Goal: Transaction & Acquisition: Subscribe to service/newsletter

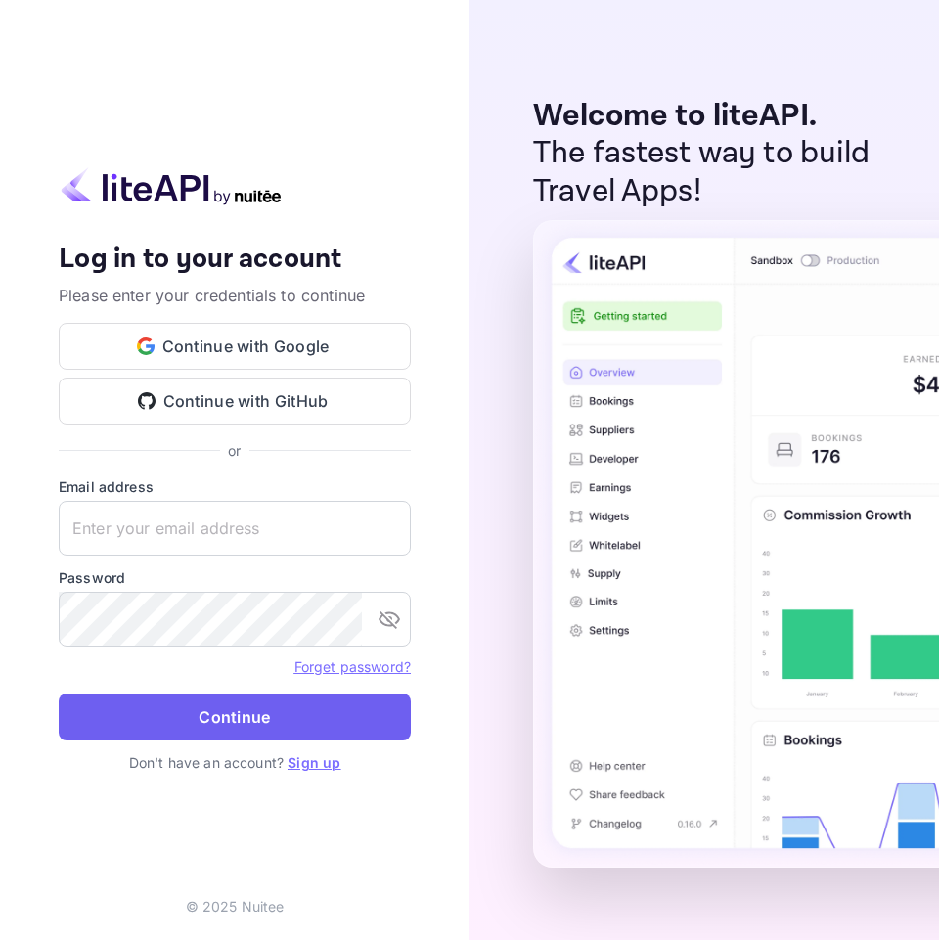
type input "[EMAIL_ADDRESS][DOMAIN_NAME]"
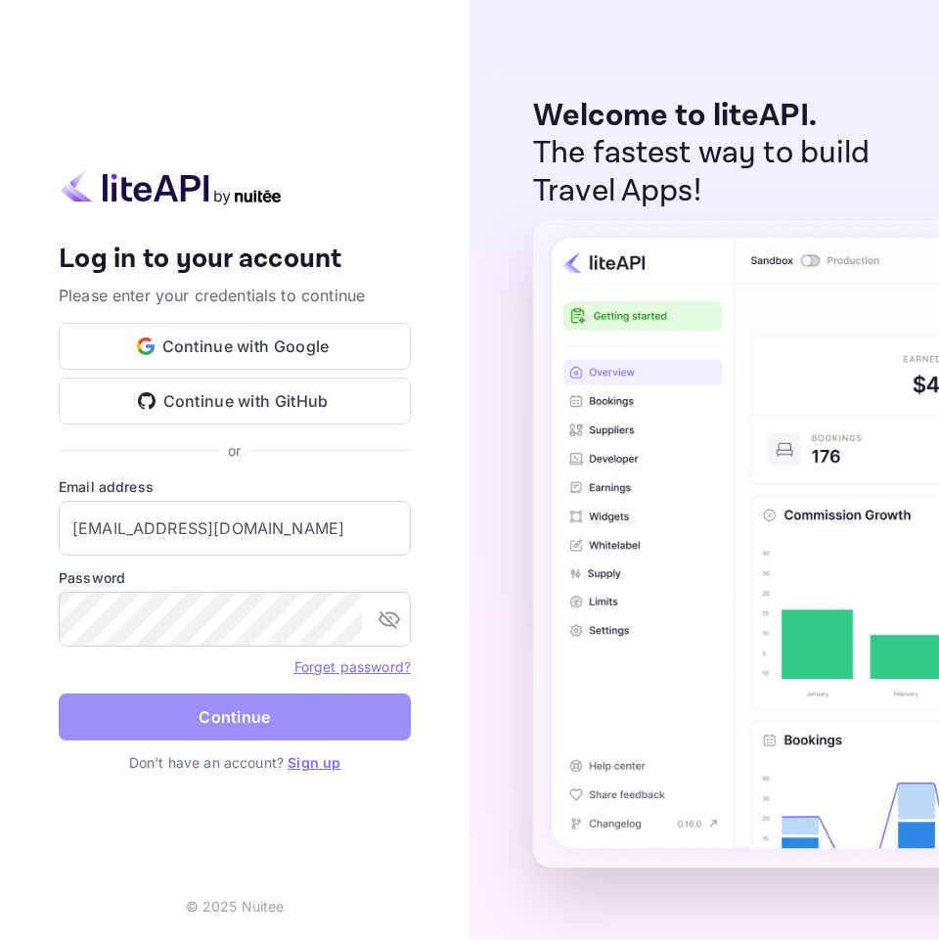
click at [232, 707] on button "Continue" at bounding box center [235, 717] width 352 height 47
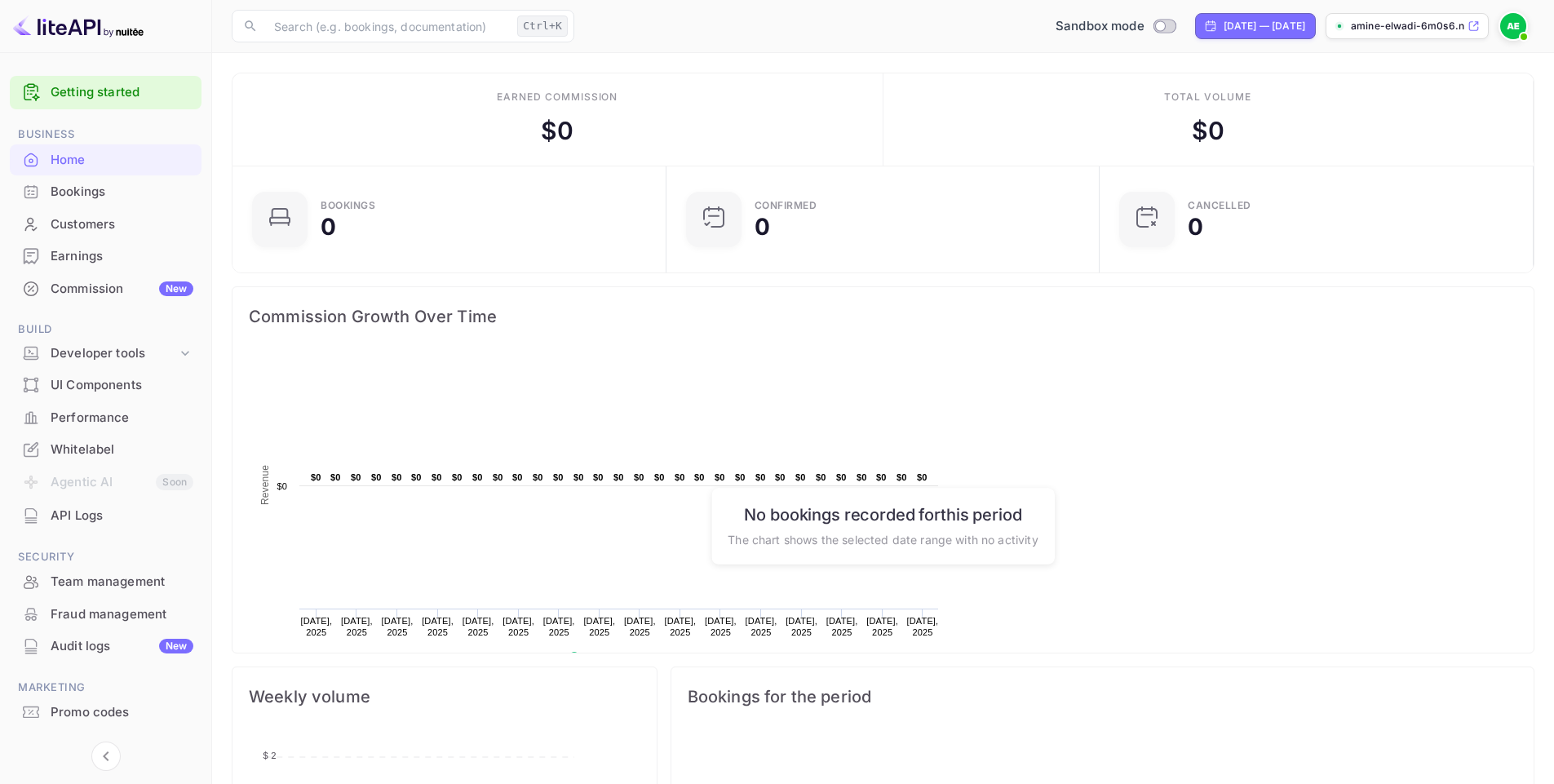
scroll to position [253, 411]
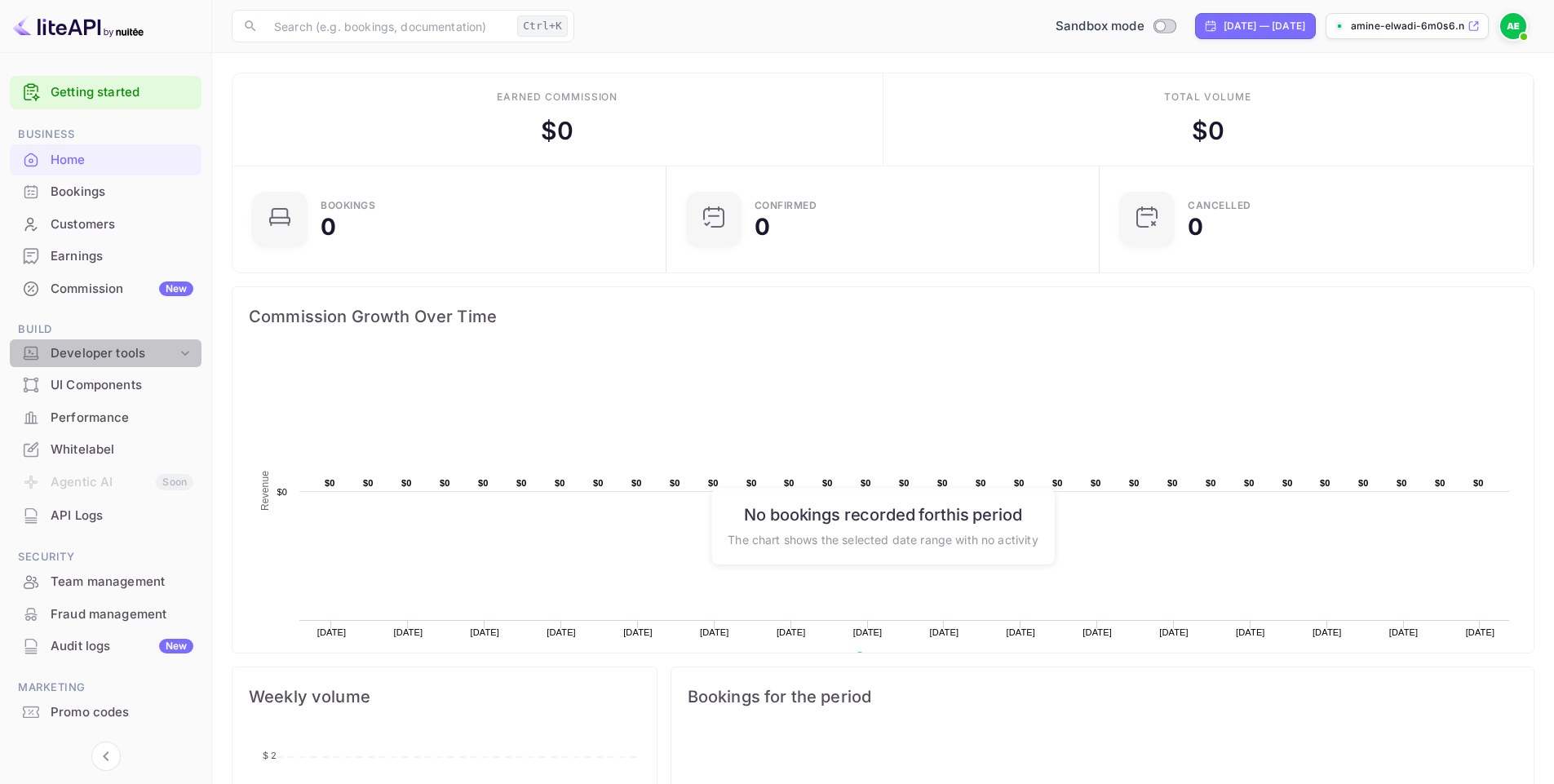
click at [140, 354] on div "Developer tools" at bounding box center [114, 354] width 127 height 18
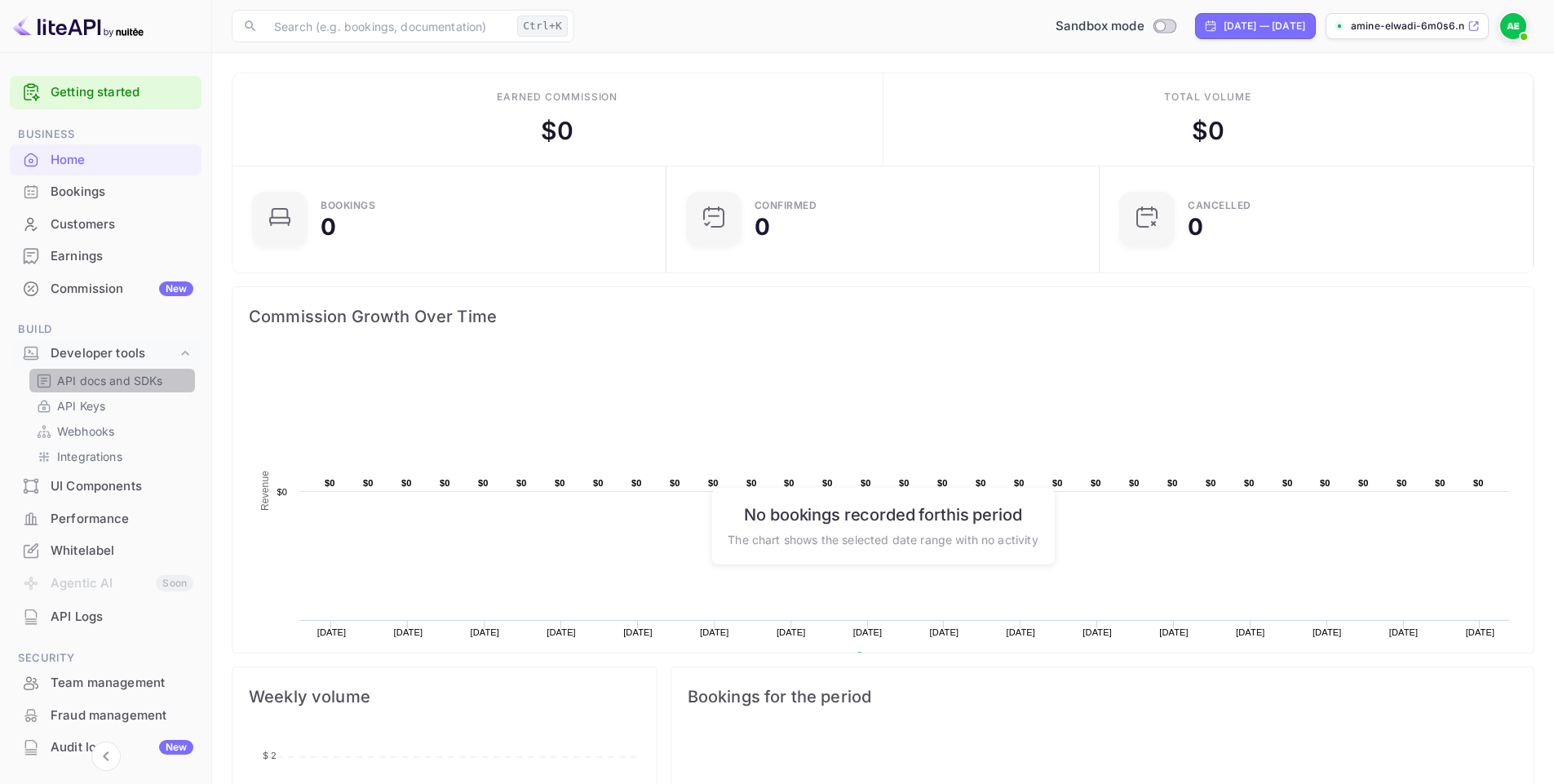
click at [133, 384] on p "API docs and SDKs" at bounding box center [109, 380] width 106 height 18
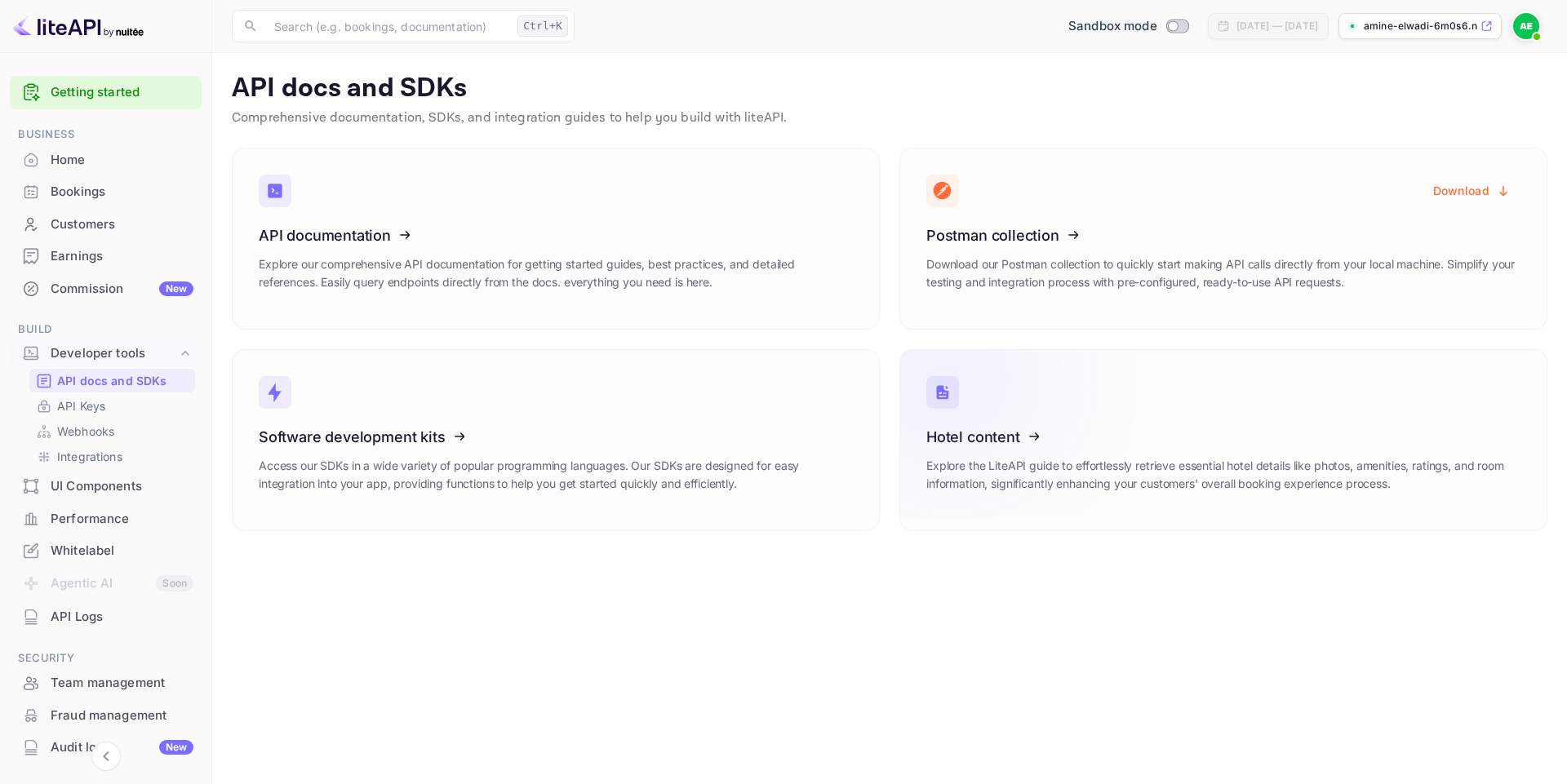
click at [783, 422] on icon at bounding box center [1027, 435] width 254 height 168
click at [783, 240] on icon at bounding box center [1027, 233] width 254 height 168
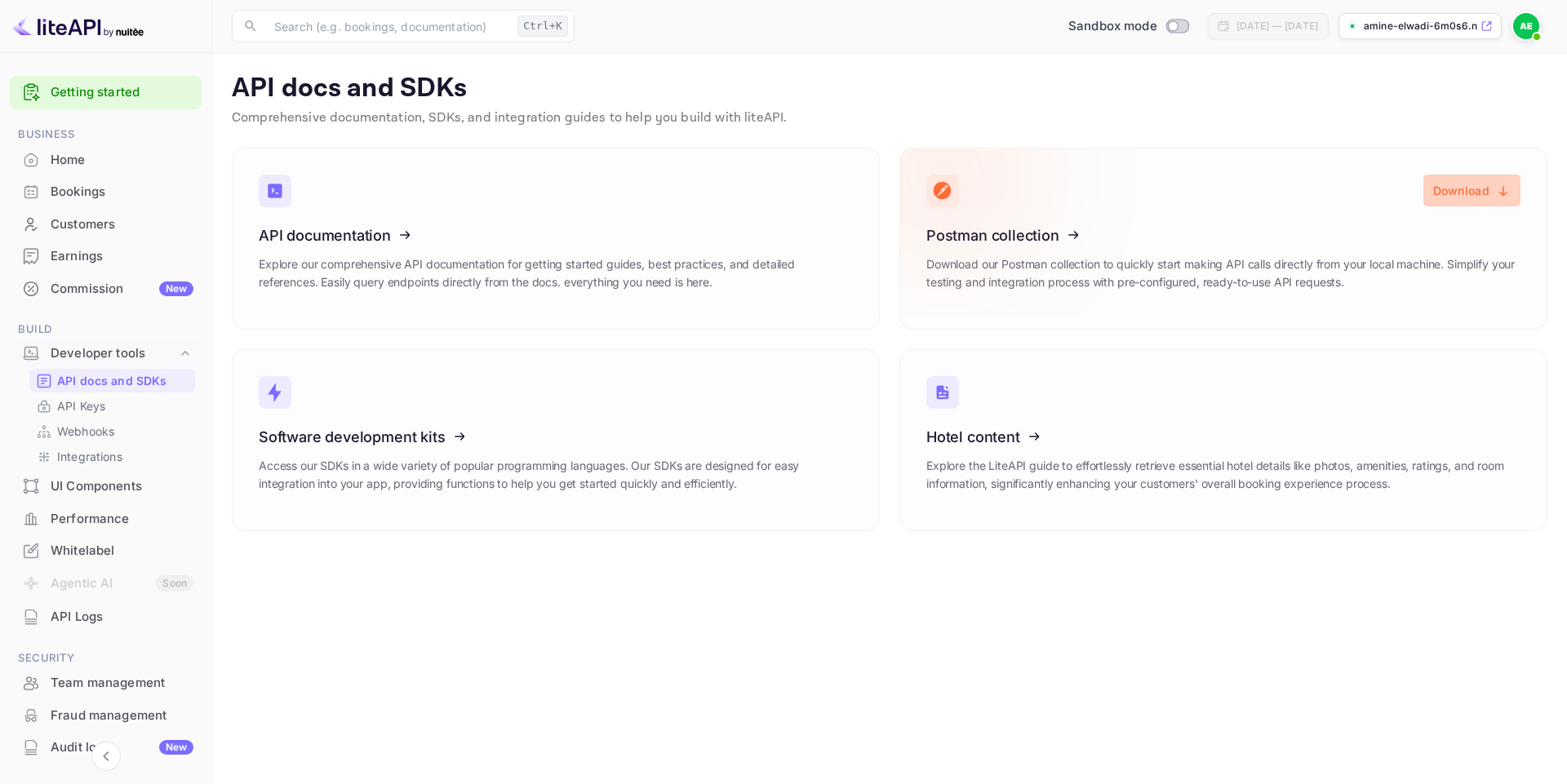
click at [783, 186] on button "Download" at bounding box center [1472, 190] width 97 height 32
click at [783, 227] on h3 "Postman collection" at bounding box center [1223, 235] width 594 height 18
click at [91, 543] on div "Whitelabel" at bounding box center [122, 551] width 143 height 18
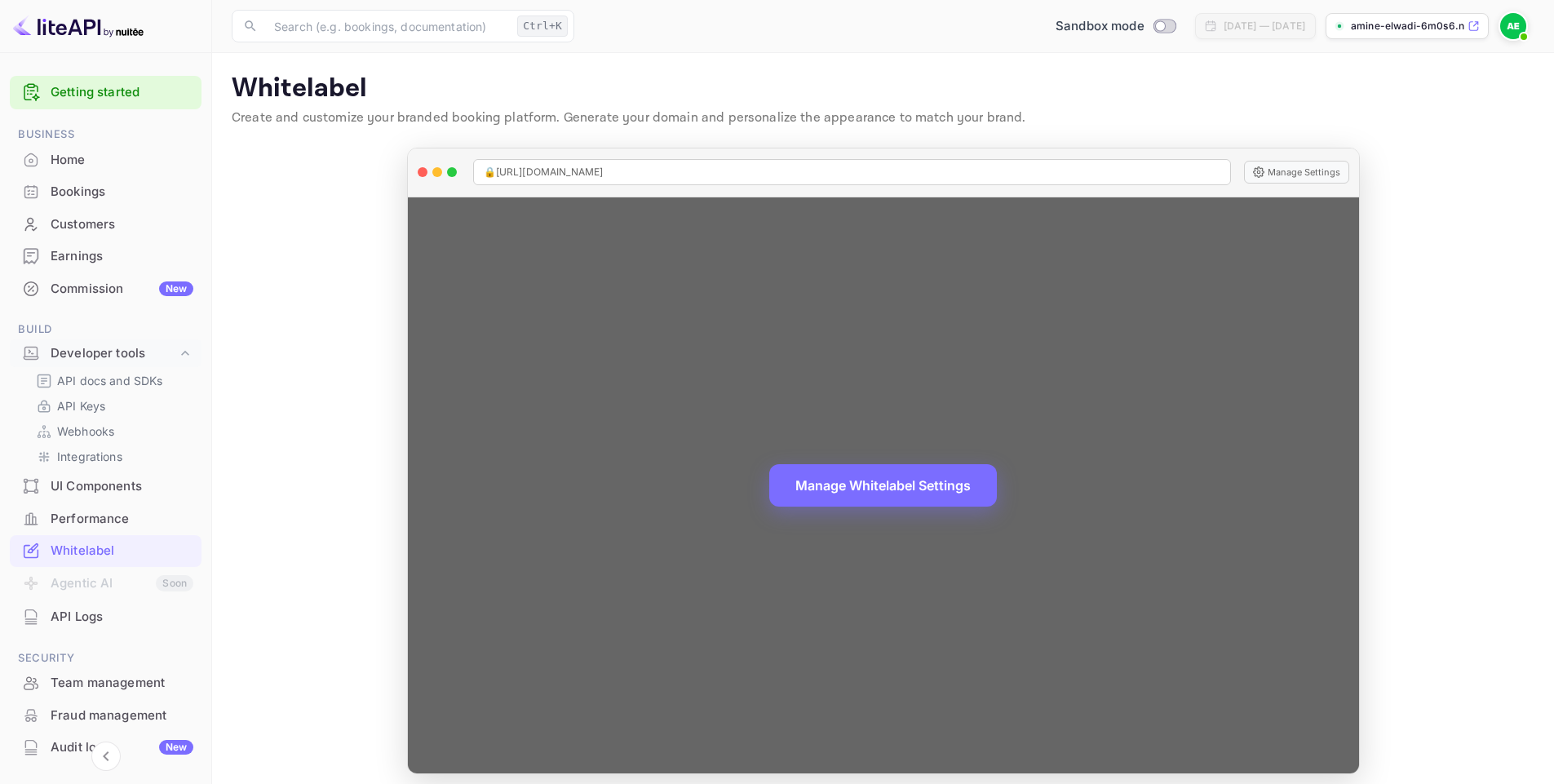
click at [604, 168] on span "🔒 [URL][DOMAIN_NAME]" at bounding box center [544, 173] width 120 height 15
copy span "🔒 [URL][DOMAIN_NAME]"
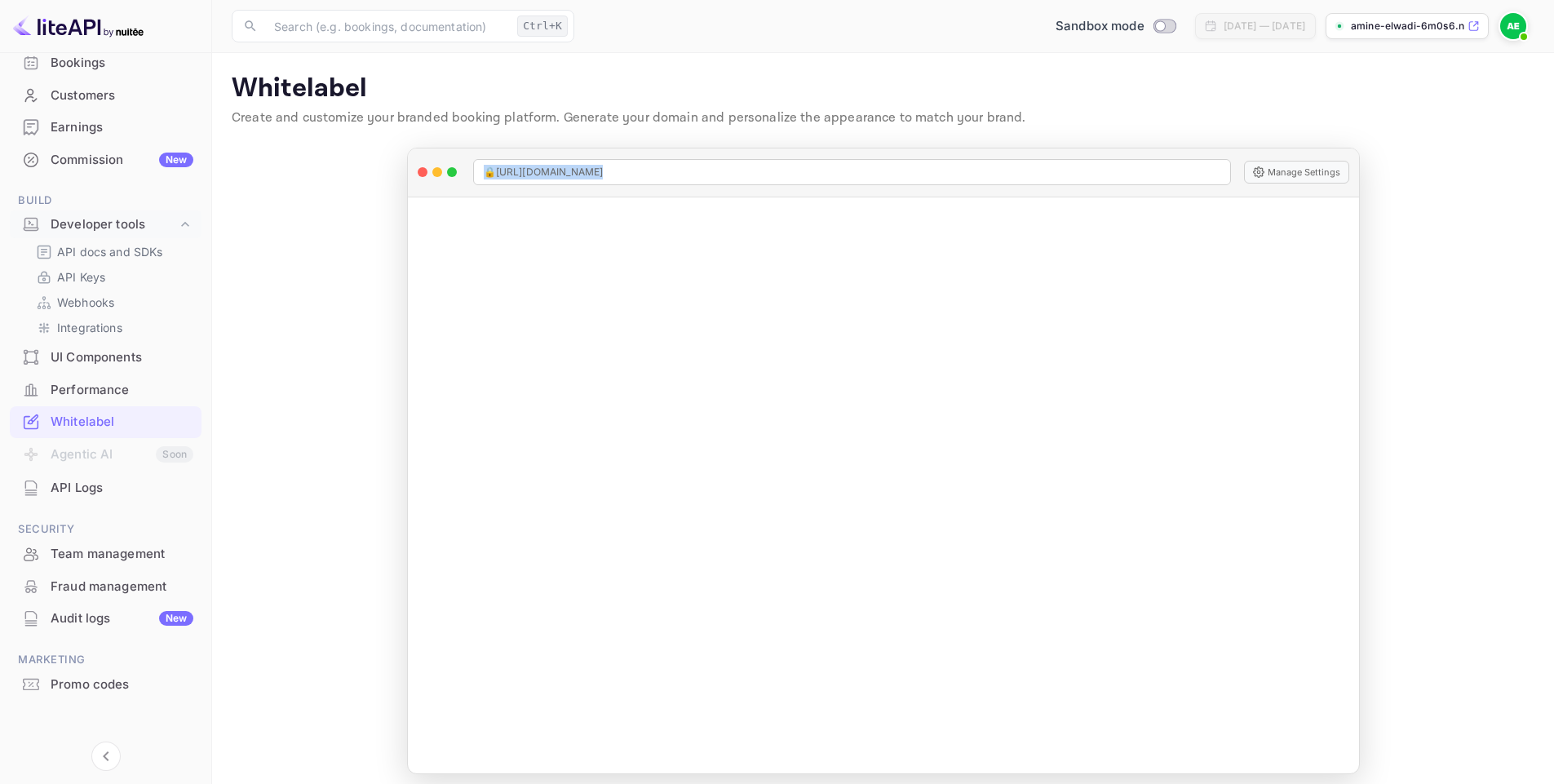
scroll to position [136, 0]
click at [115, 356] on div "UI Components" at bounding box center [122, 350] width 143 height 18
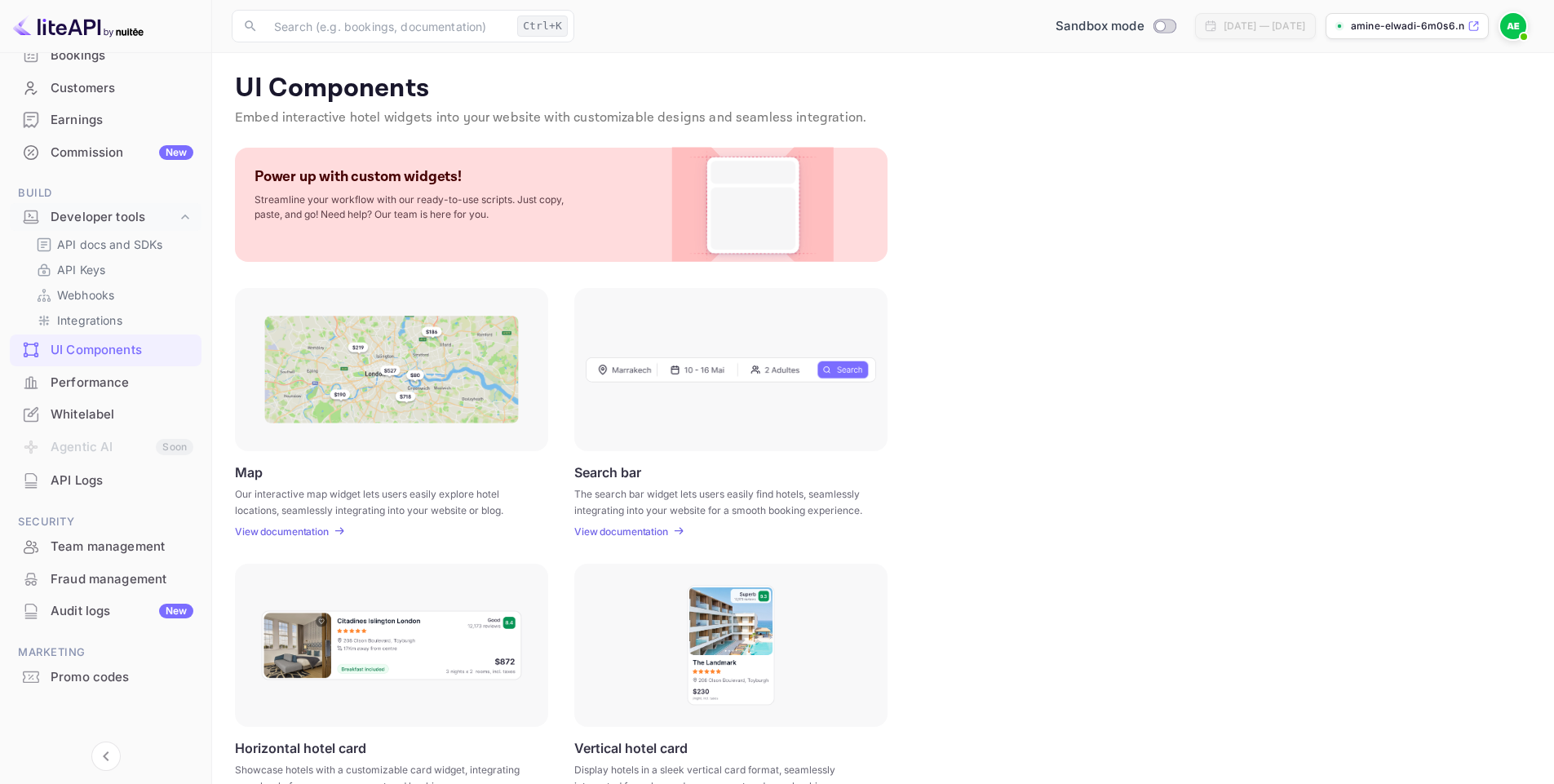
scroll to position [316, 0]
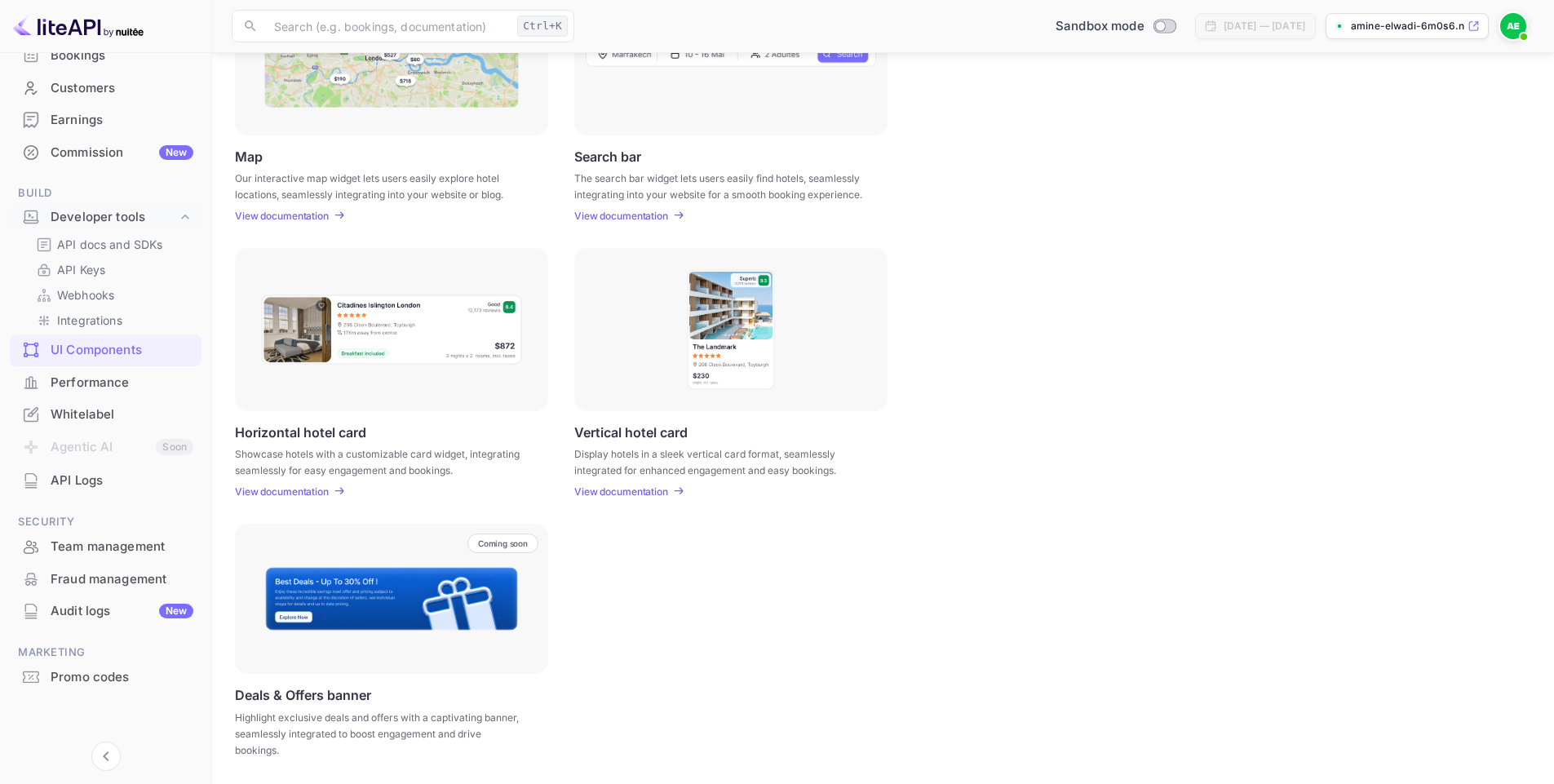
click at [80, 400] on div "Whitelabel" at bounding box center [106, 415] width 192 height 32
click at [782, 27] on input "Switch to Production mode" at bounding box center [1159, 25] width 33 height 11
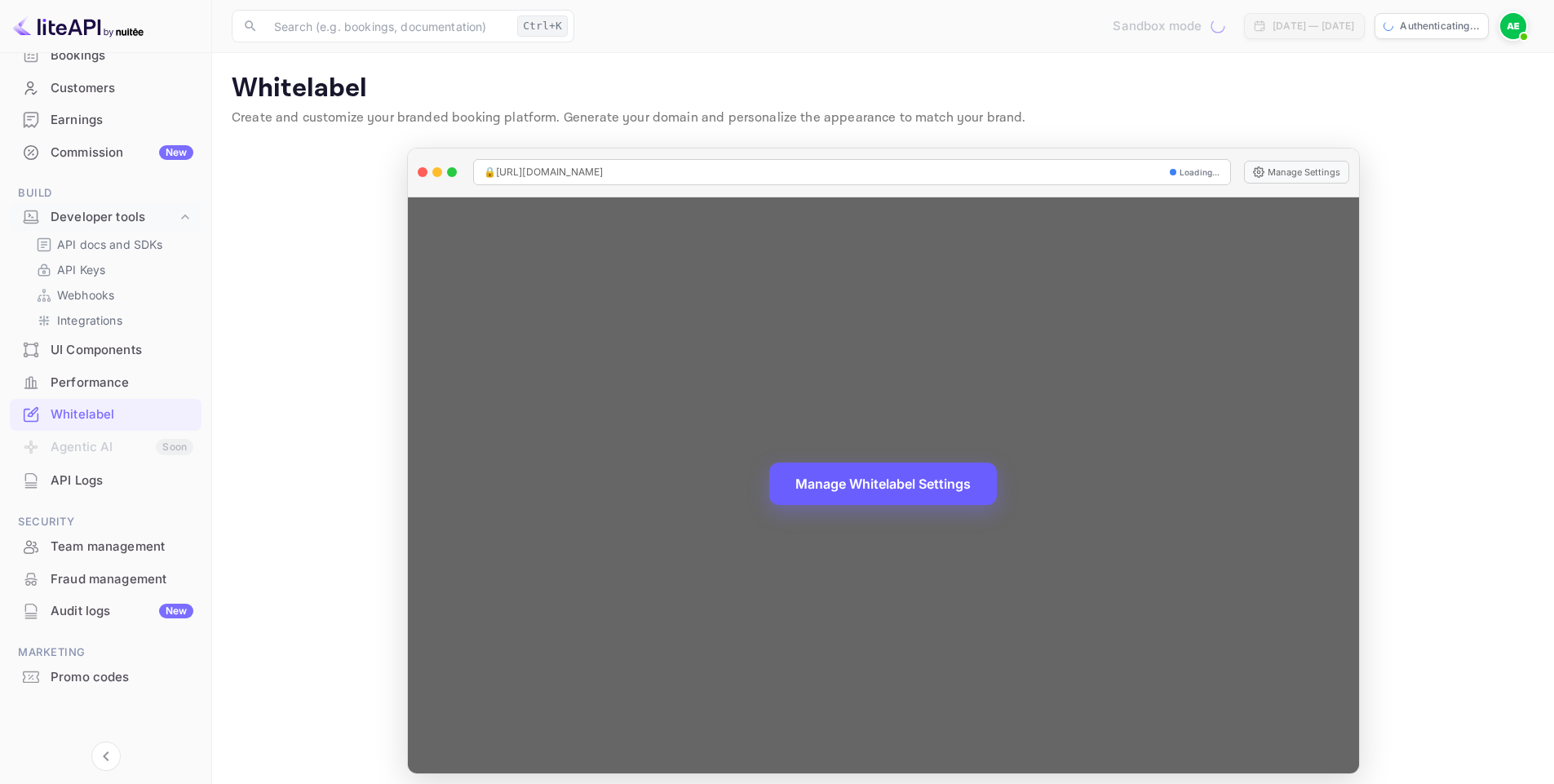
click at [782, 493] on button "Manage Whitelabel Settings" at bounding box center [883, 484] width 228 height 43
click at [782, 485] on button "Manage Whitelabel Settings" at bounding box center [883, 484] width 228 height 43
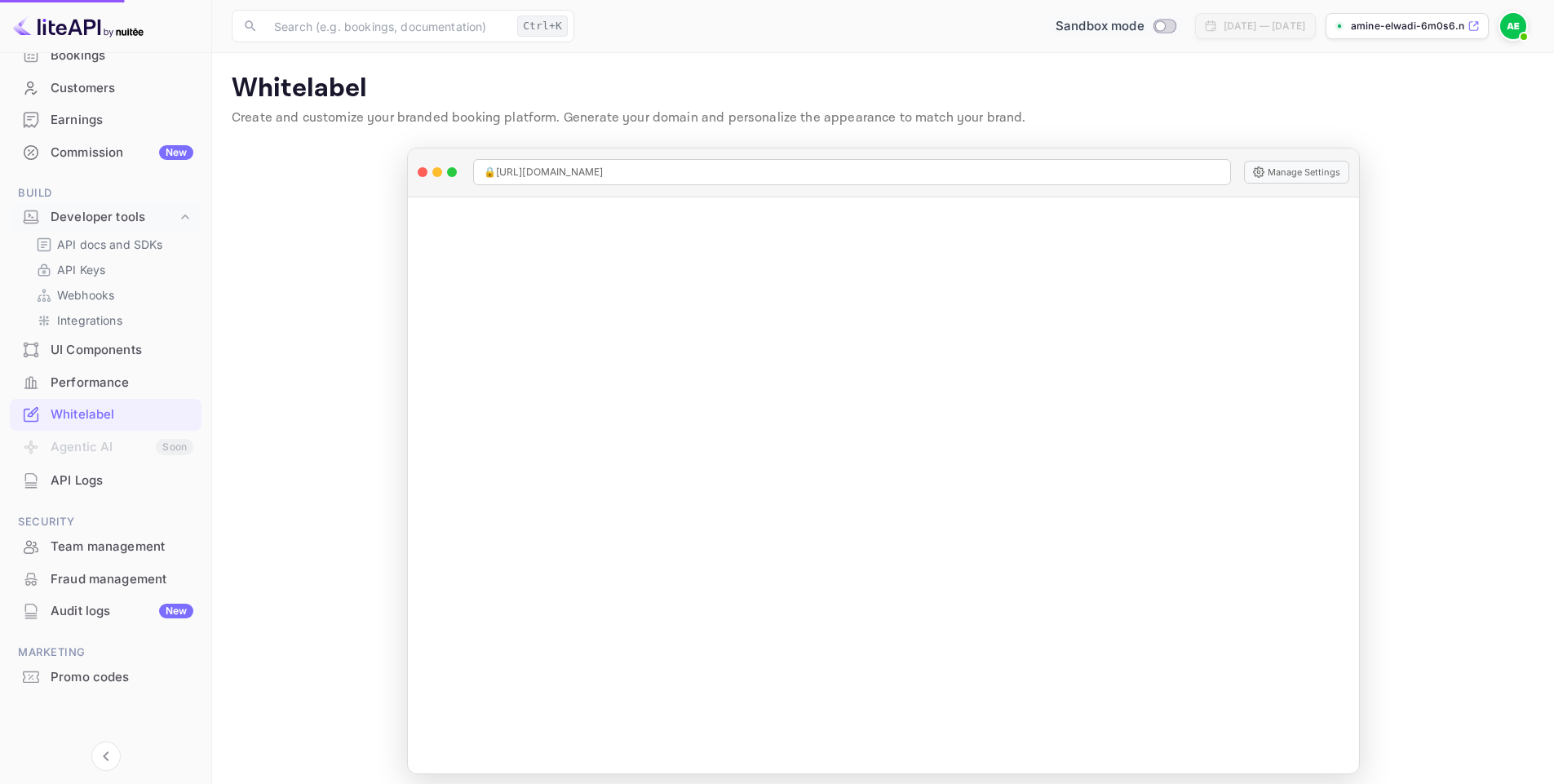
checkbox input "true"
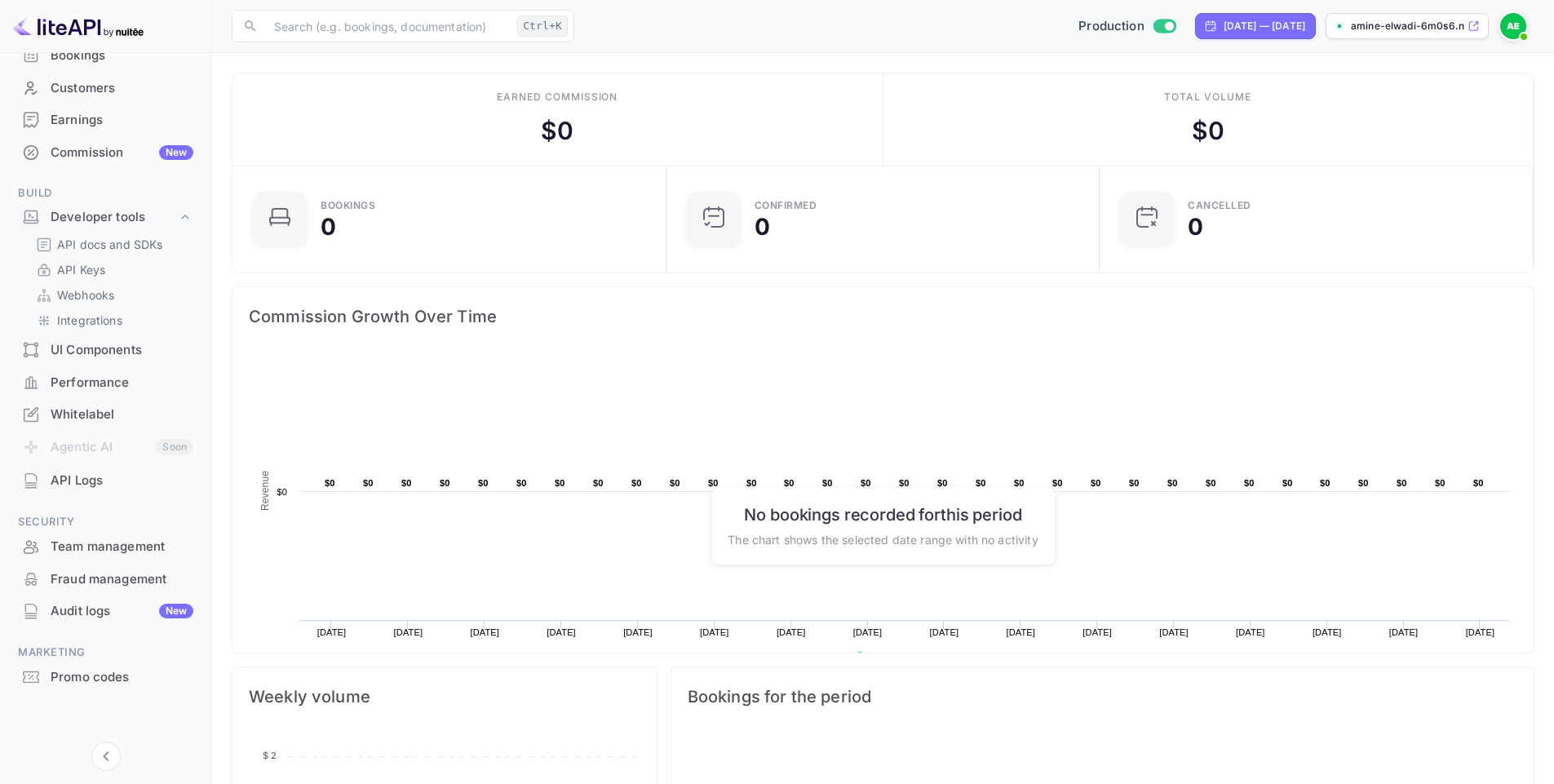
scroll to position [13, 13]
click at [782, 26] on div "Production" at bounding box center [1127, 27] width 110 height 18
checkbox input "false"
click at [782, 28] on img at bounding box center [1513, 26] width 26 height 26
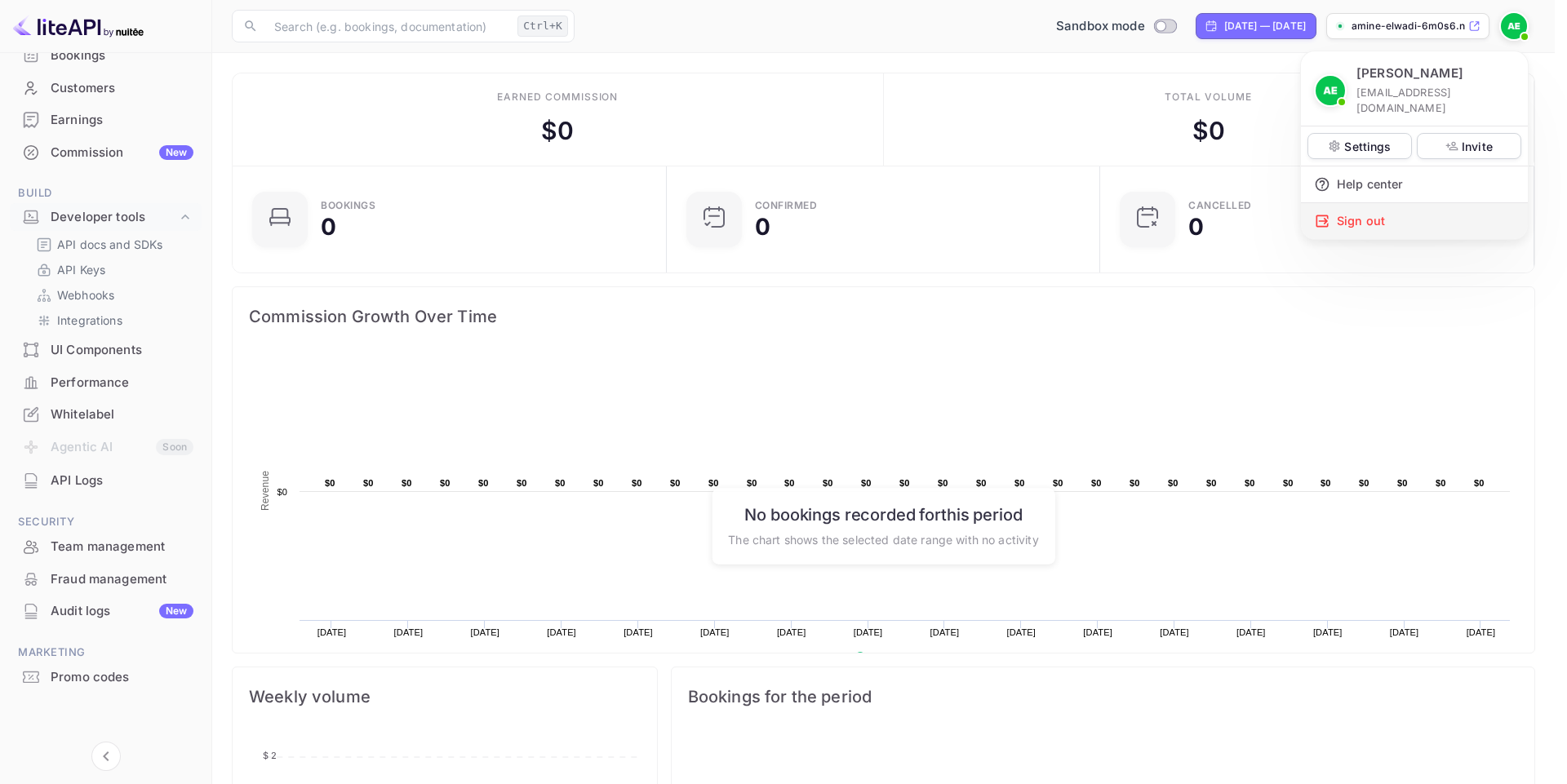
click at [783, 204] on div "Sign out" at bounding box center [1414, 221] width 227 height 36
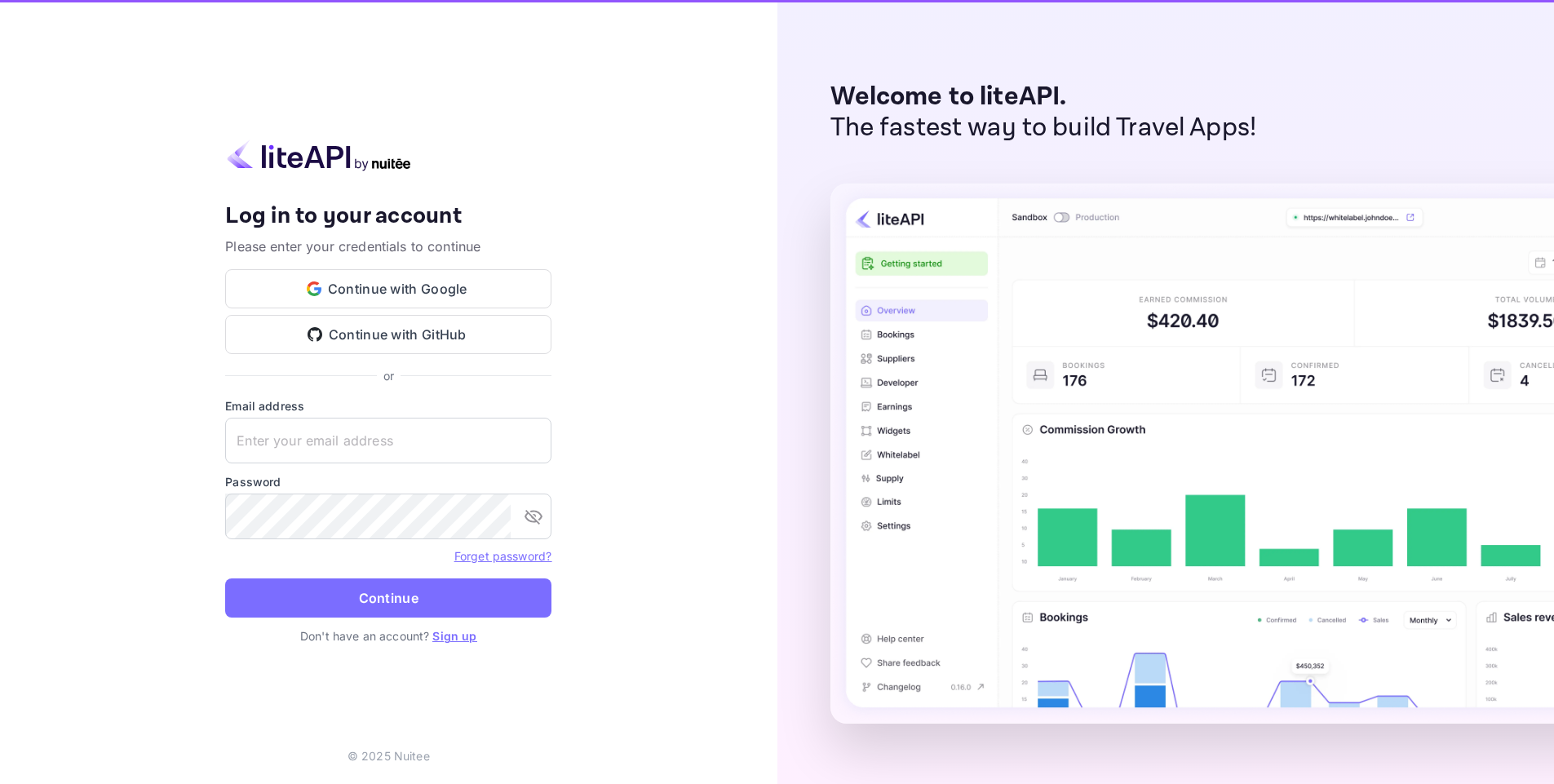
type input "[EMAIL_ADDRESS][DOMAIN_NAME]"
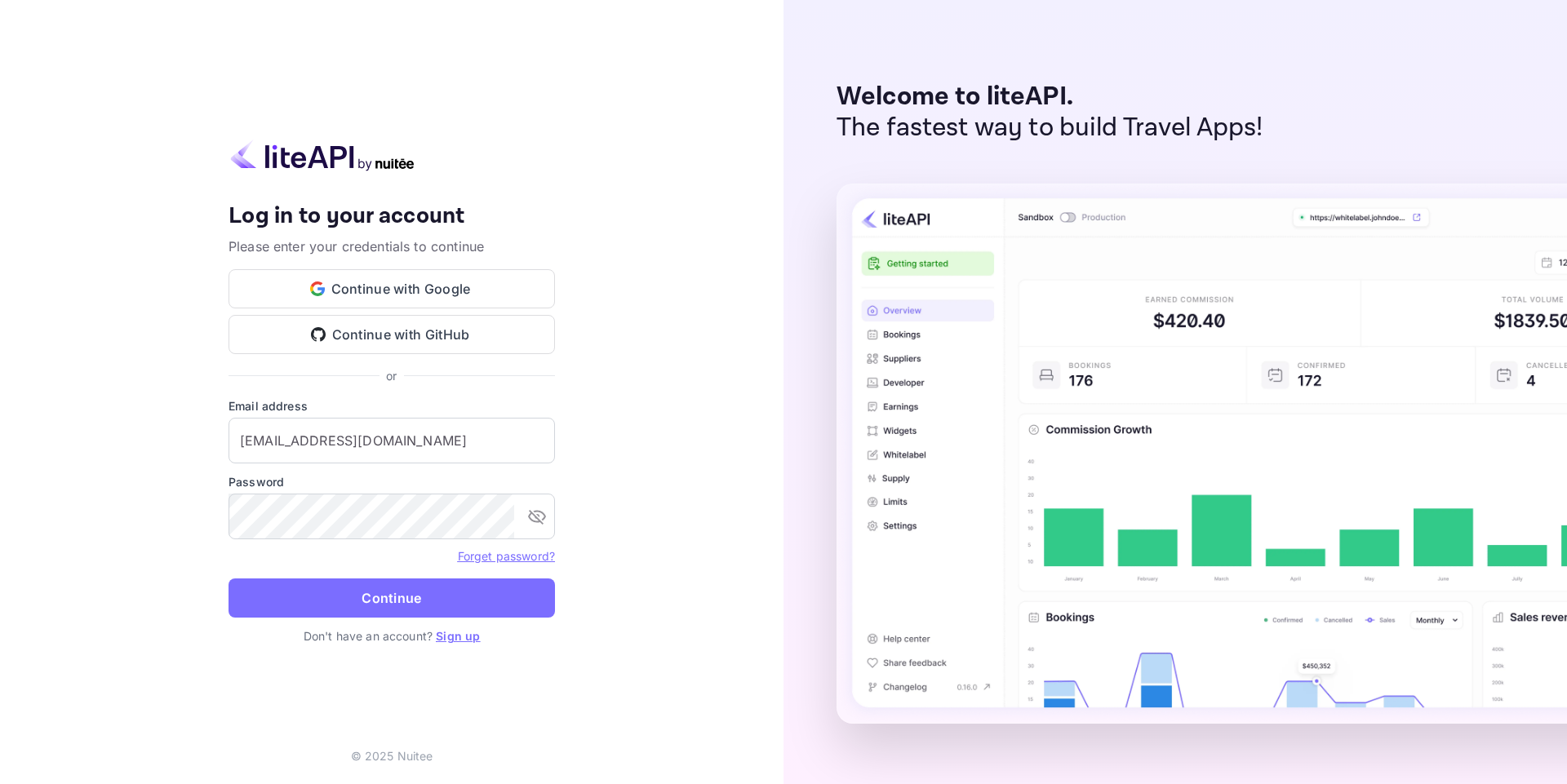
click at [448, 631] on link "Sign up" at bounding box center [457, 636] width 44 height 14
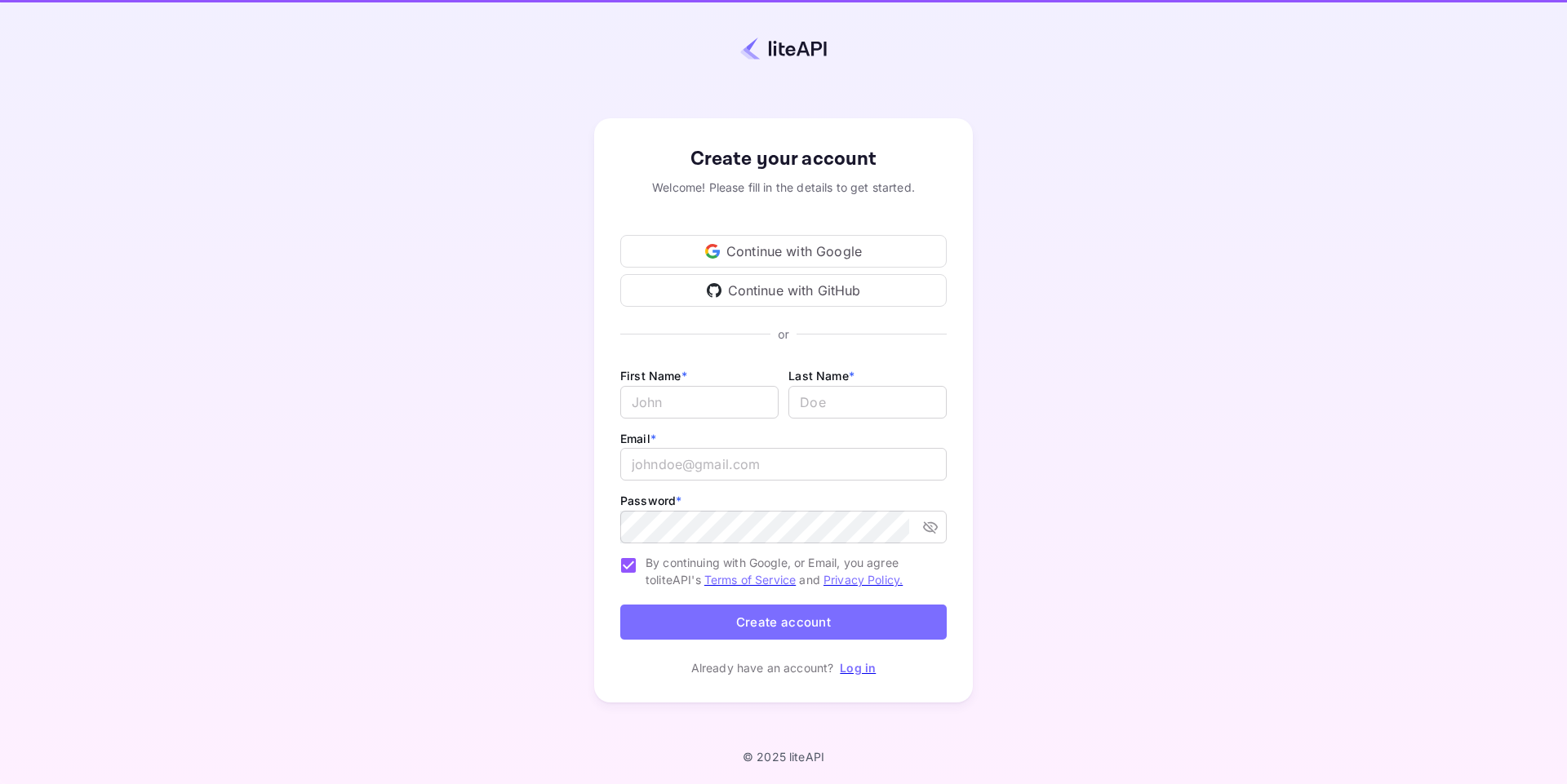
type input "[EMAIL_ADDRESS][DOMAIN_NAME]"
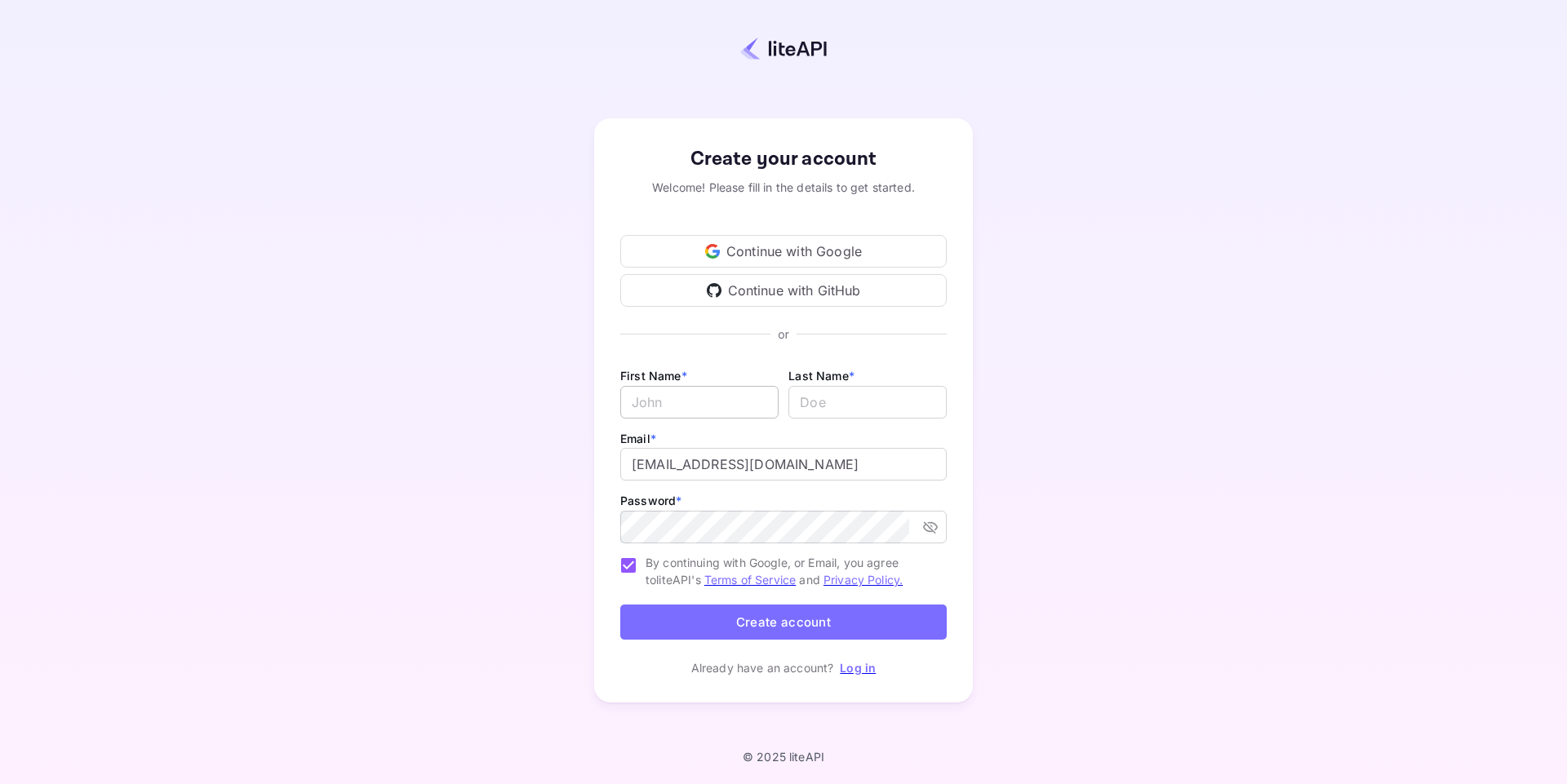
click at [670, 408] on input "Email *" at bounding box center [699, 402] width 159 height 33
type input "Amine"
type input "ELWADI"
click at [709, 468] on input "[EMAIL_ADDRESS][DOMAIN_NAME]" at bounding box center [783, 464] width 326 height 33
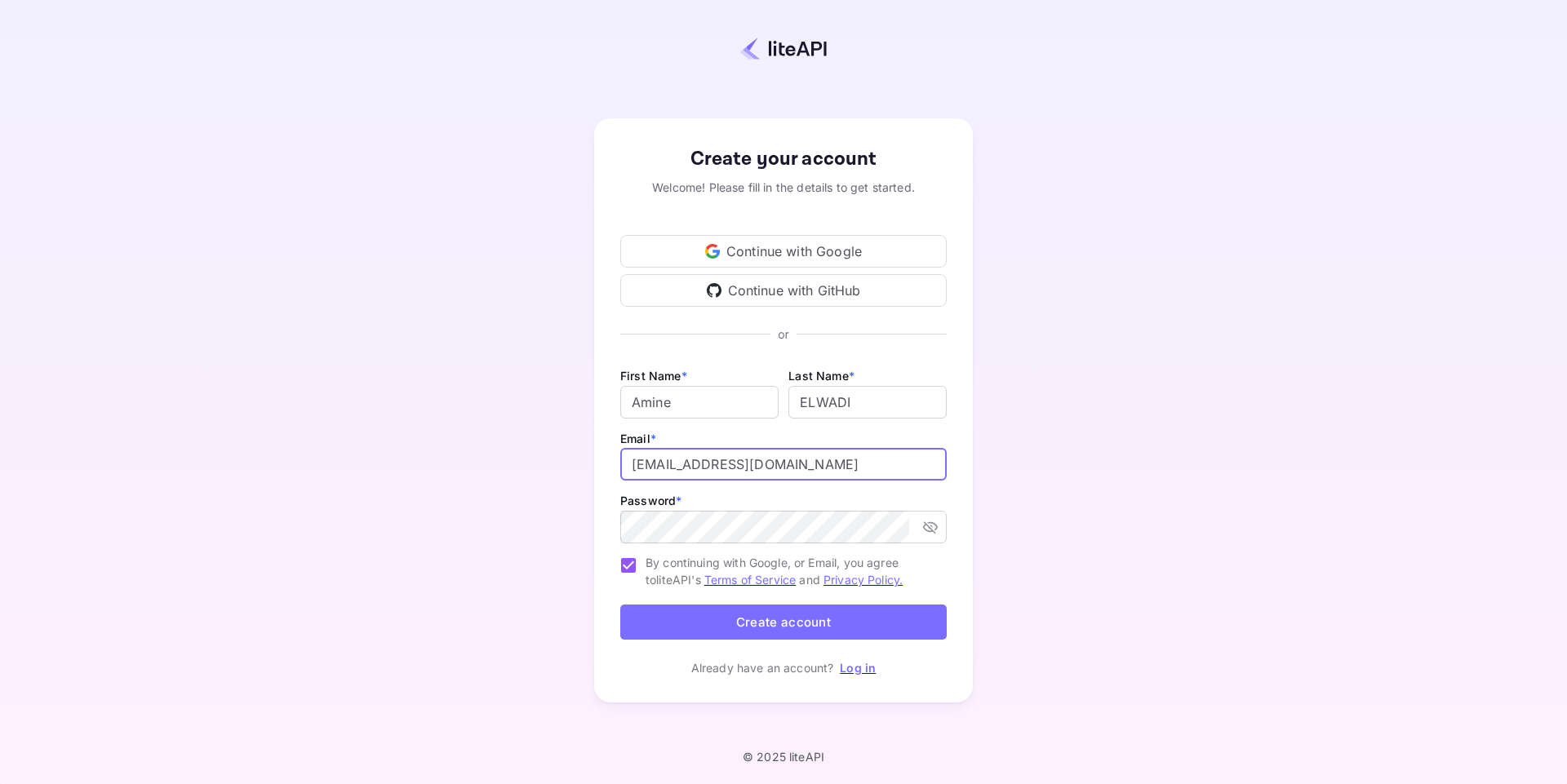
type input "[EMAIL_ADDRESS][DOMAIN_NAME]"
click at [783, 349] on div "Create your account Welcome! Please fill in the details to get started. Continu…" at bounding box center [784, 410] width 1423 height 679
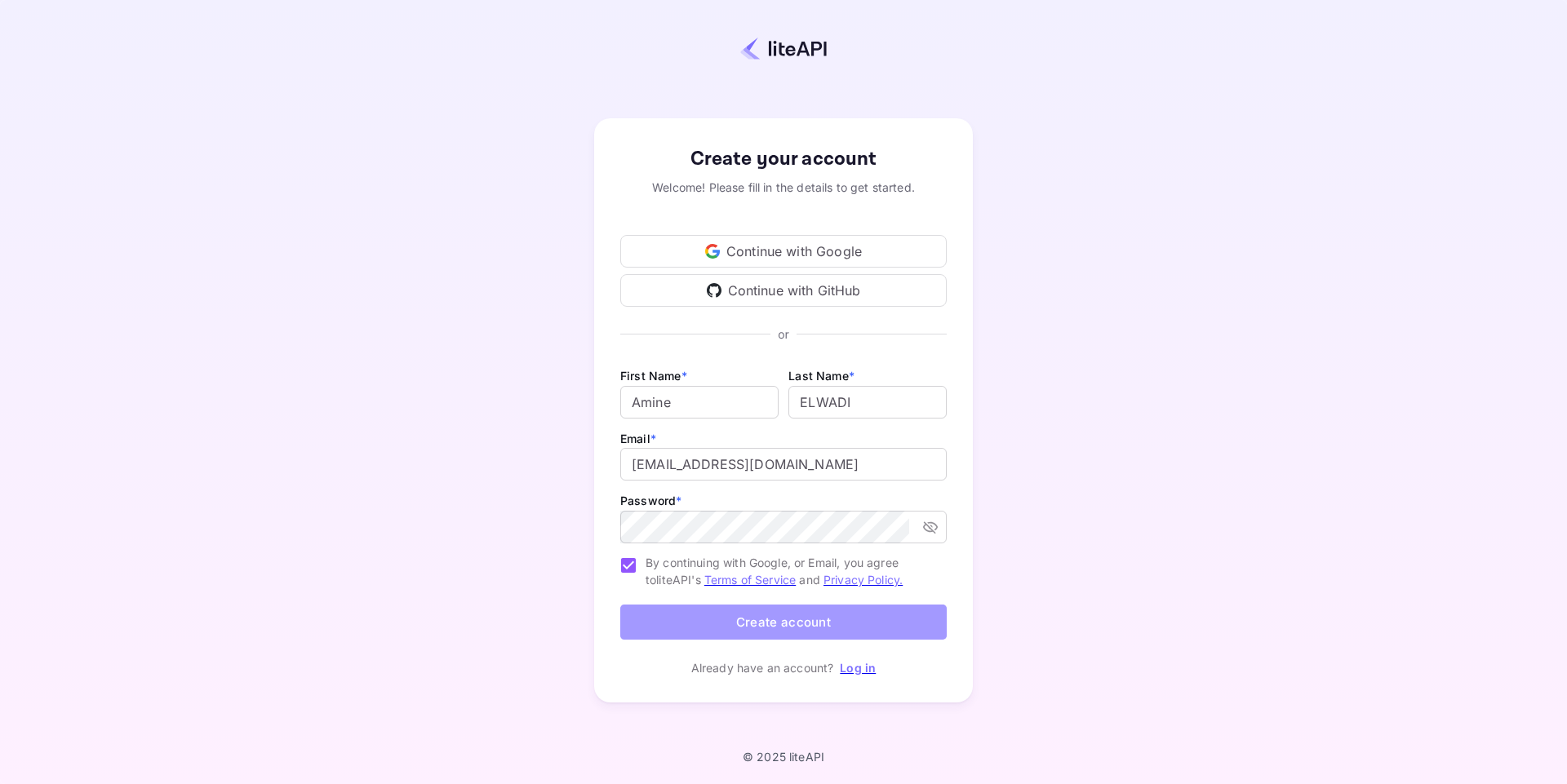
click at [673, 609] on button "Create account" at bounding box center [783, 622] width 326 height 35
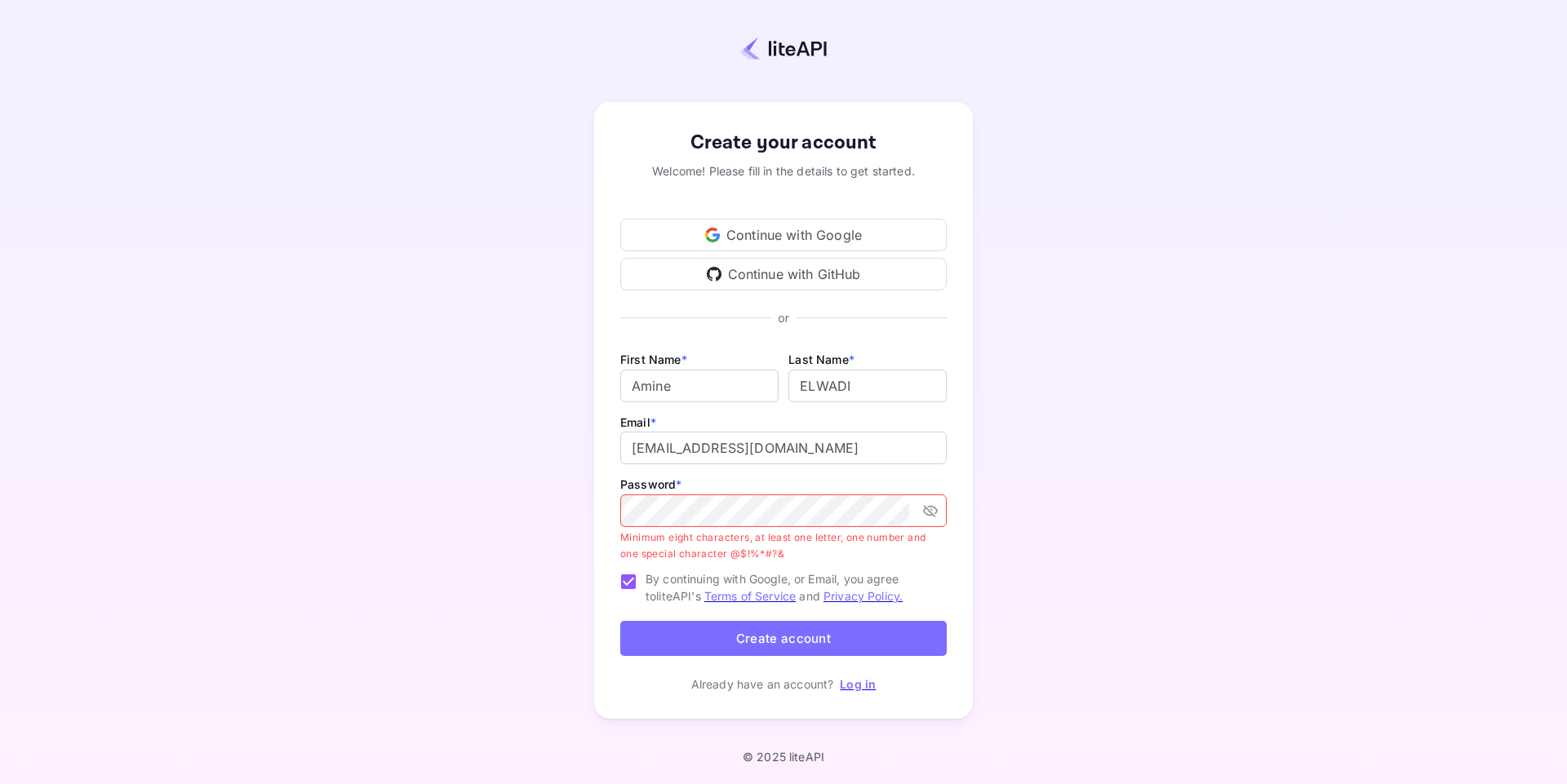
click at [783, 414] on div "Create your account Welcome! Please fill in the details to get started. Continu…" at bounding box center [784, 410] width 1423 height 679
click at [768, 643] on button "Create account" at bounding box center [783, 638] width 326 height 35
click at [783, 510] on icon "toggle password visibility" at bounding box center [930, 511] width 15 height 13
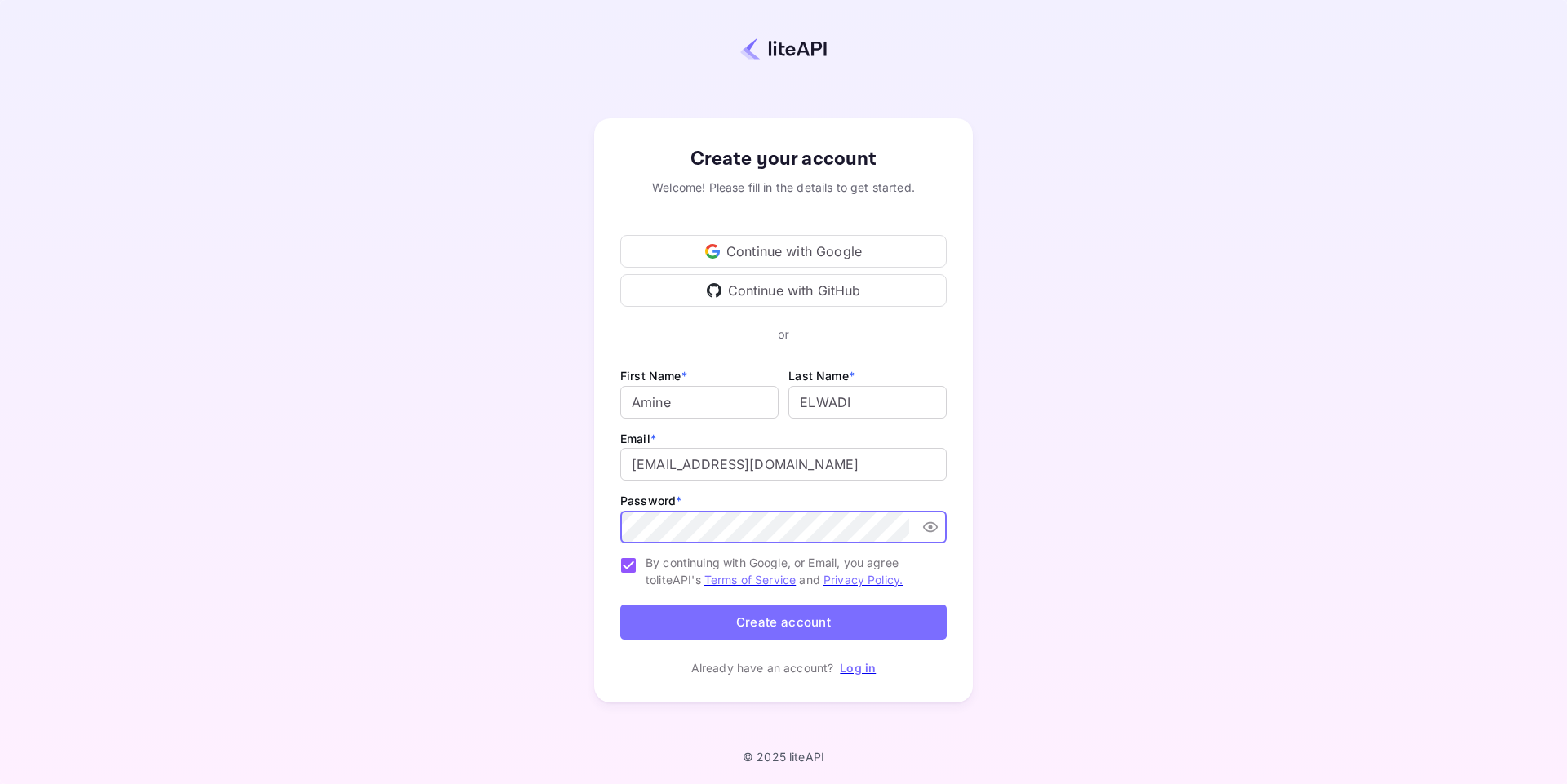
click at [783, 617] on button "Create account" at bounding box center [783, 622] width 326 height 35
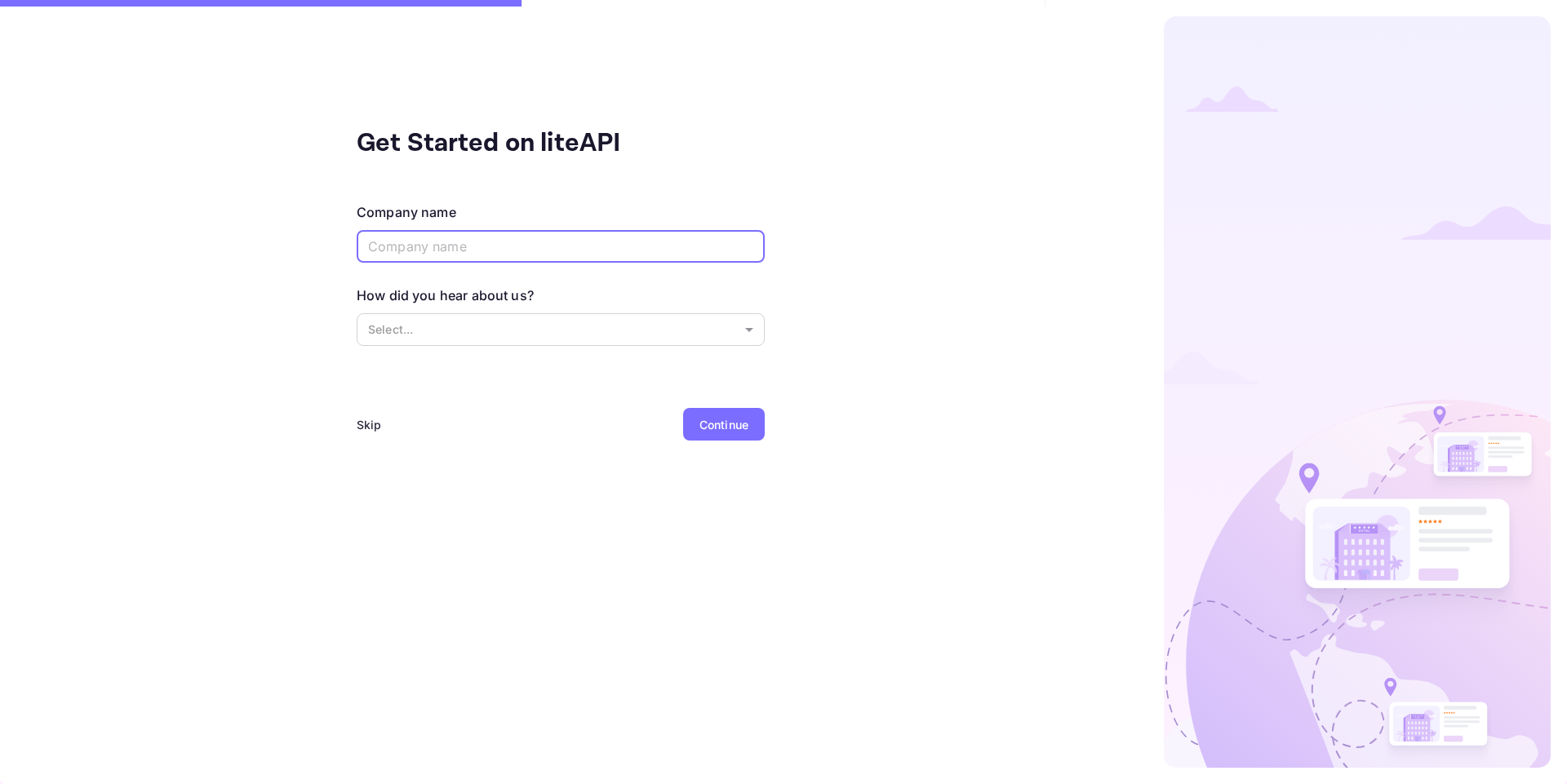
click at [723, 244] on input "text" at bounding box center [560, 246] width 408 height 33
type input "BeInCity"
click at [496, 327] on body "Get Started on liteAPI Company name BeInCity ​ How did you hear about us? Selec…" at bounding box center [784, 392] width 1567 height 784
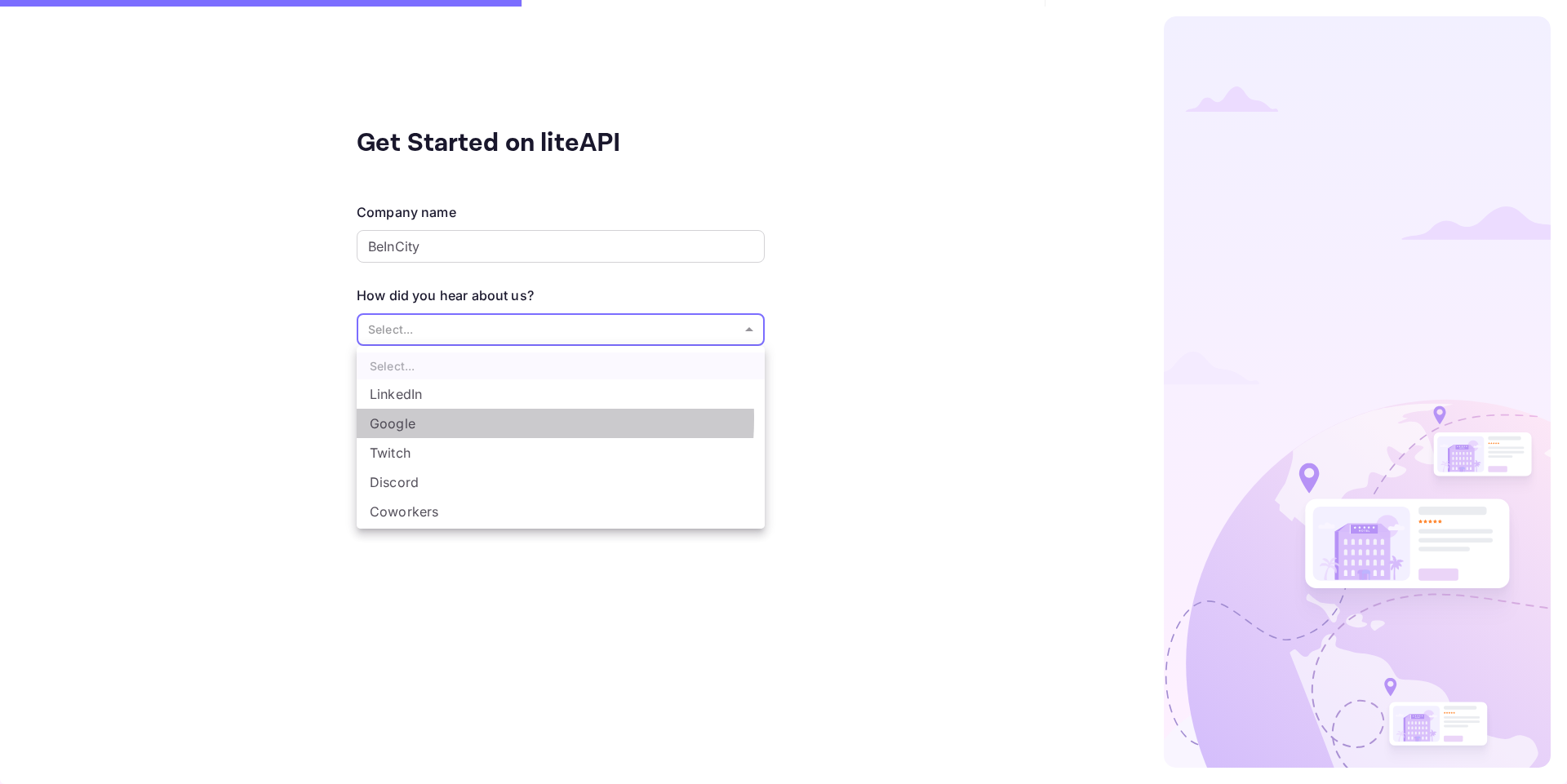
click at [456, 419] on li "Google" at bounding box center [560, 423] width 408 height 29
type input "Google"
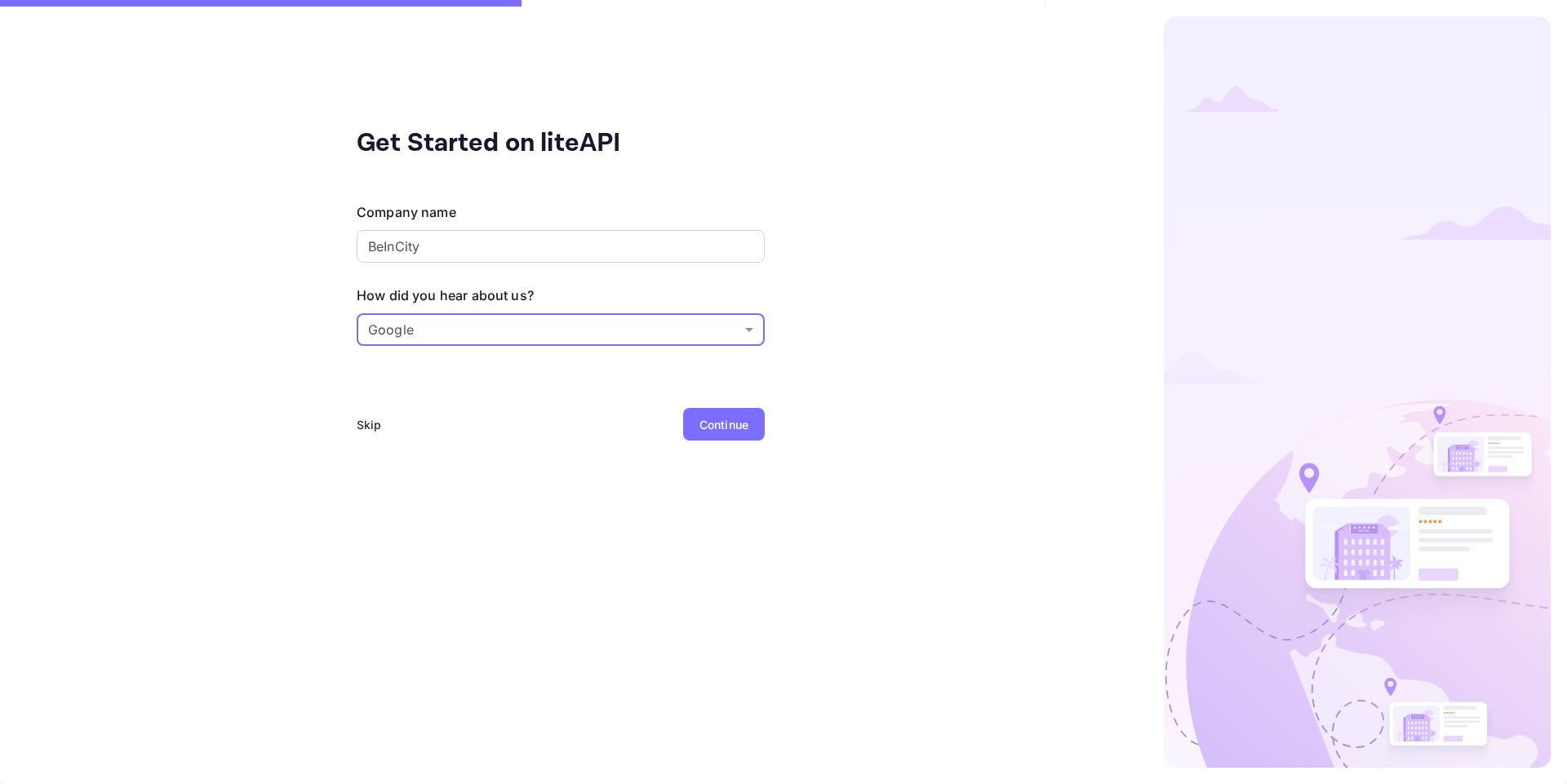
click at [715, 425] on div "Continue" at bounding box center [723, 425] width 49 height 18
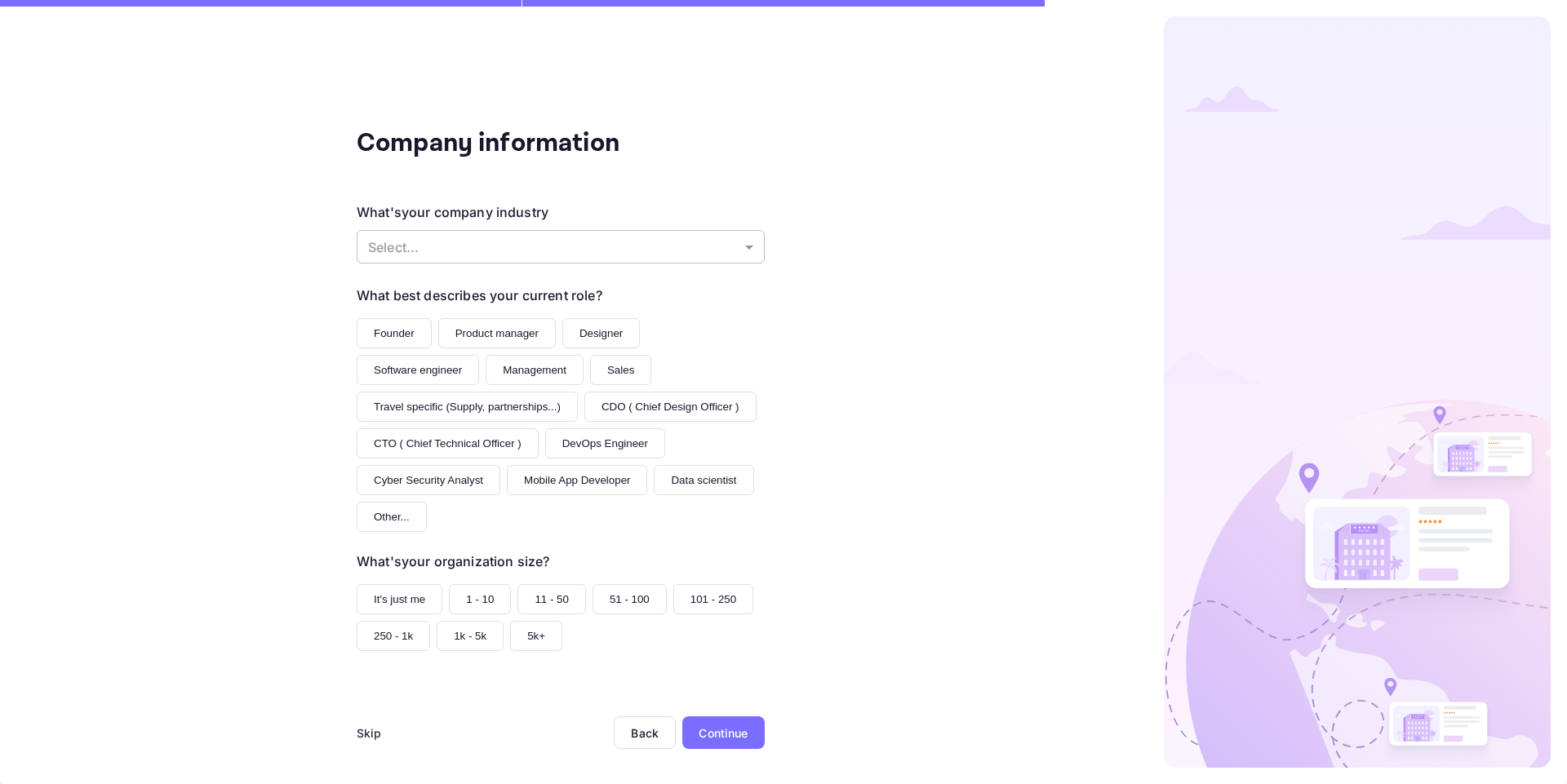
click at [693, 247] on body "Company information What's your company industry Select... ​ What best describe…" at bounding box center [784, 392] width 1567 height 784
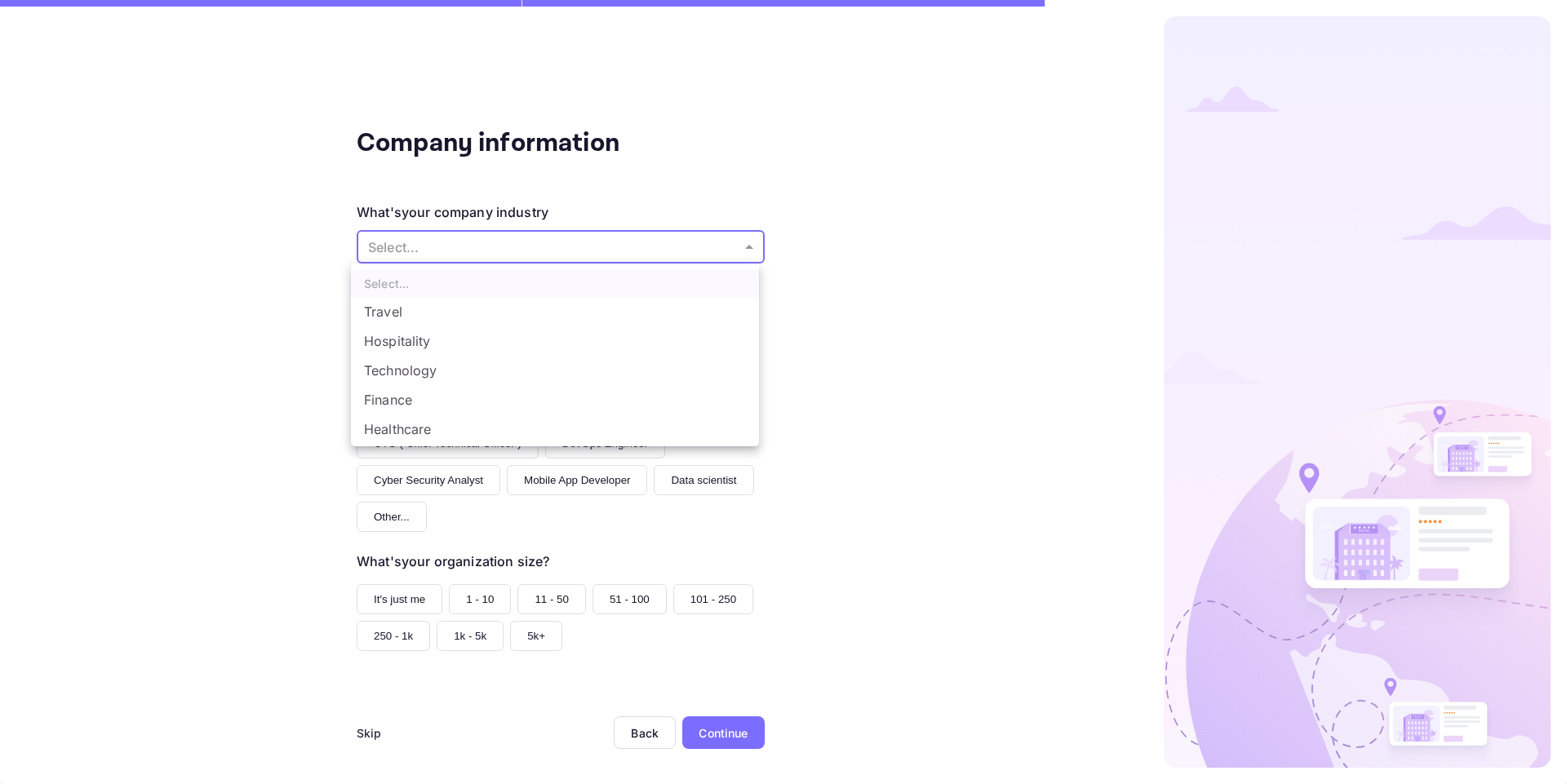
click at [587, 307] on li "Travel" at bounding box center [555, 311] width 408 height 29
type input "Travel"
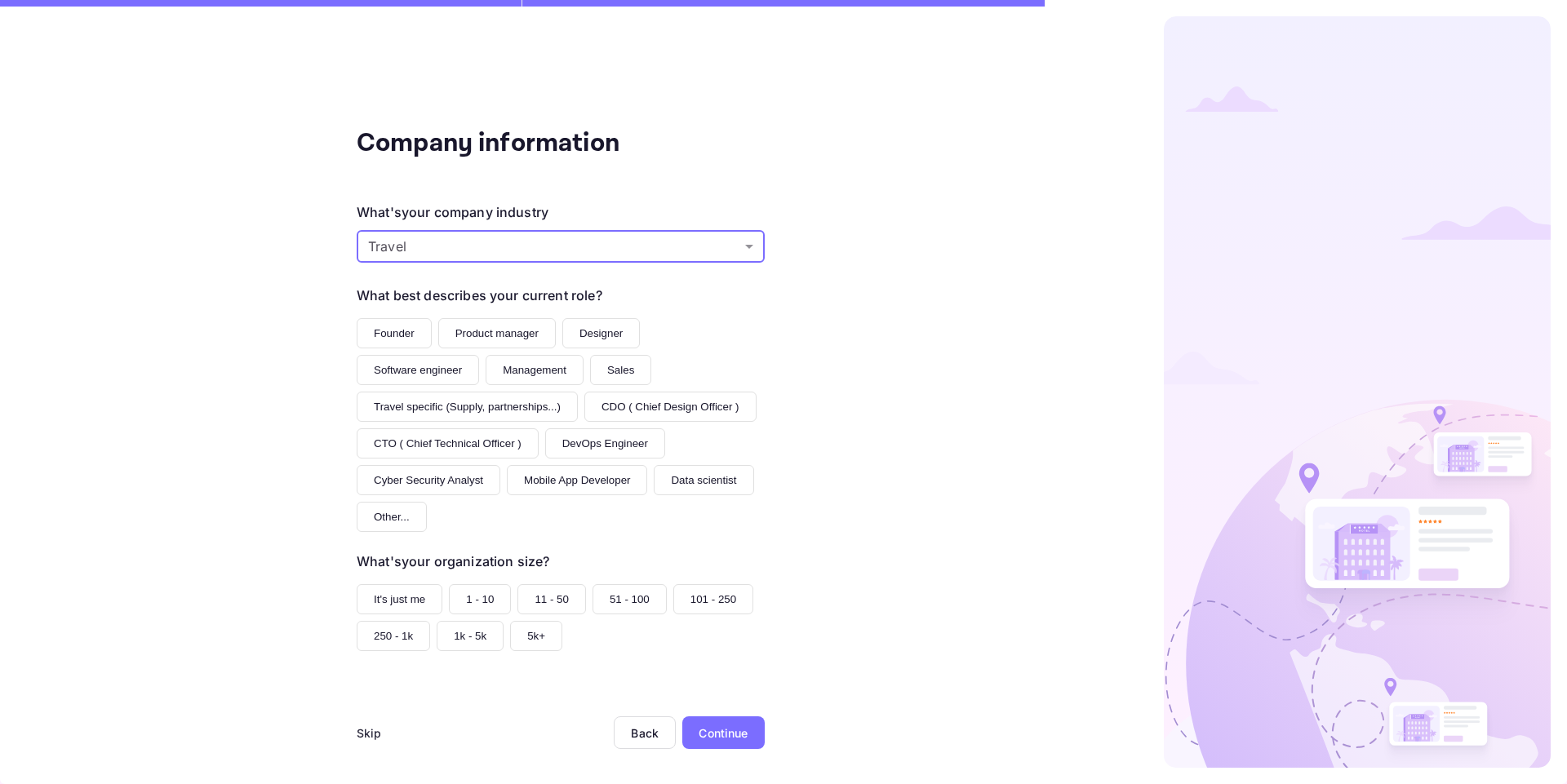
click at [383, 331] on button "Founder" at bounding box center [394, 333] width 75 height 30
click at [389, 600] on button "It's just me" at bounding box center [399, 599] width 86 height 30
click at [713, 725] on div "Continue" at bounding box center [723, 733] width 49 height 18
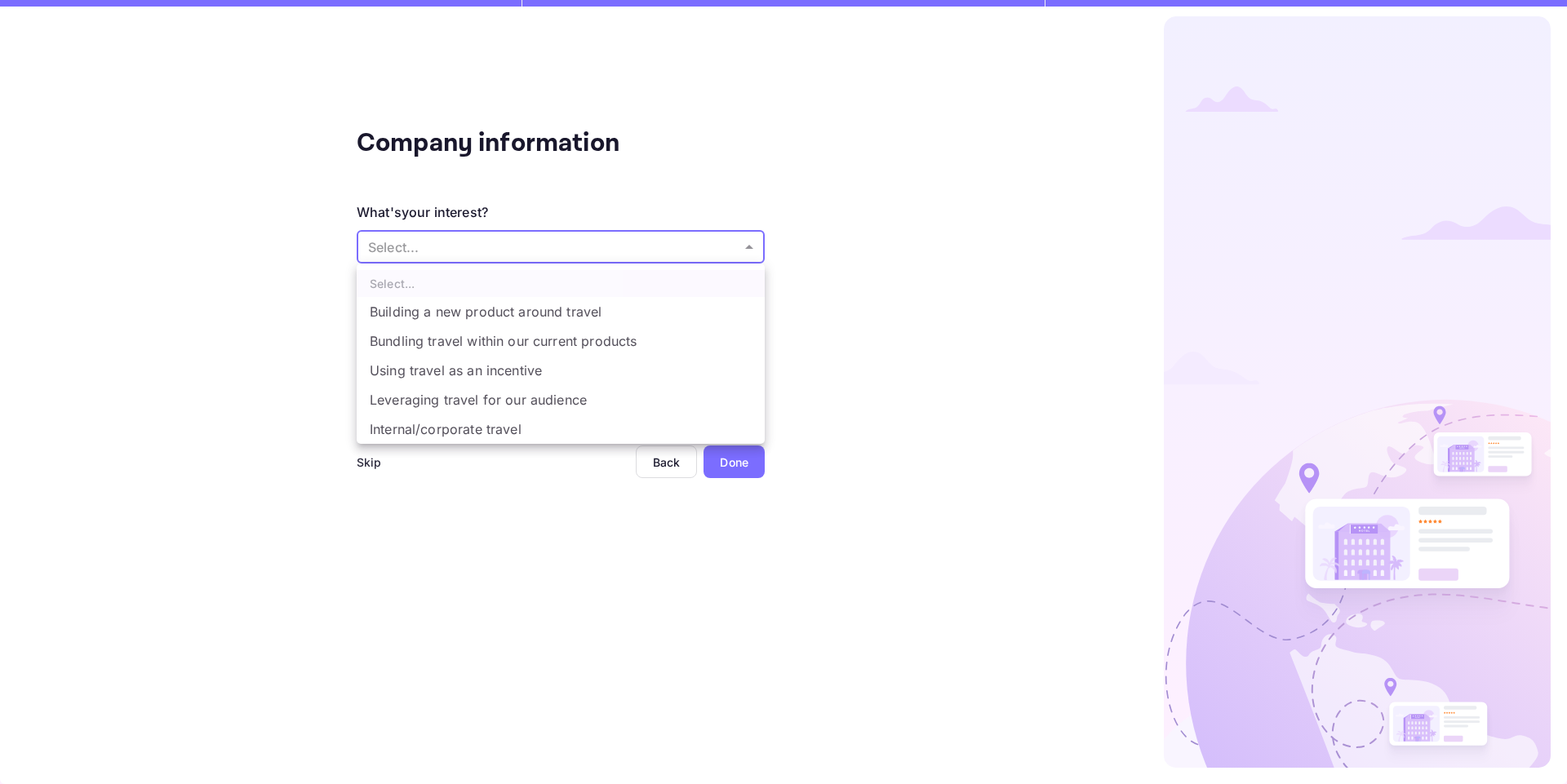
click at [468, 238] on body "Company information What's your interest? Select... ​ Do you have any previous …" at bounding box center [784, 392] width 1567 height 784
click at [445, 314] on li "Building a new product around travel" at bounding box center [560, 311] width 408 height 29
type input "Building a new product around travel"
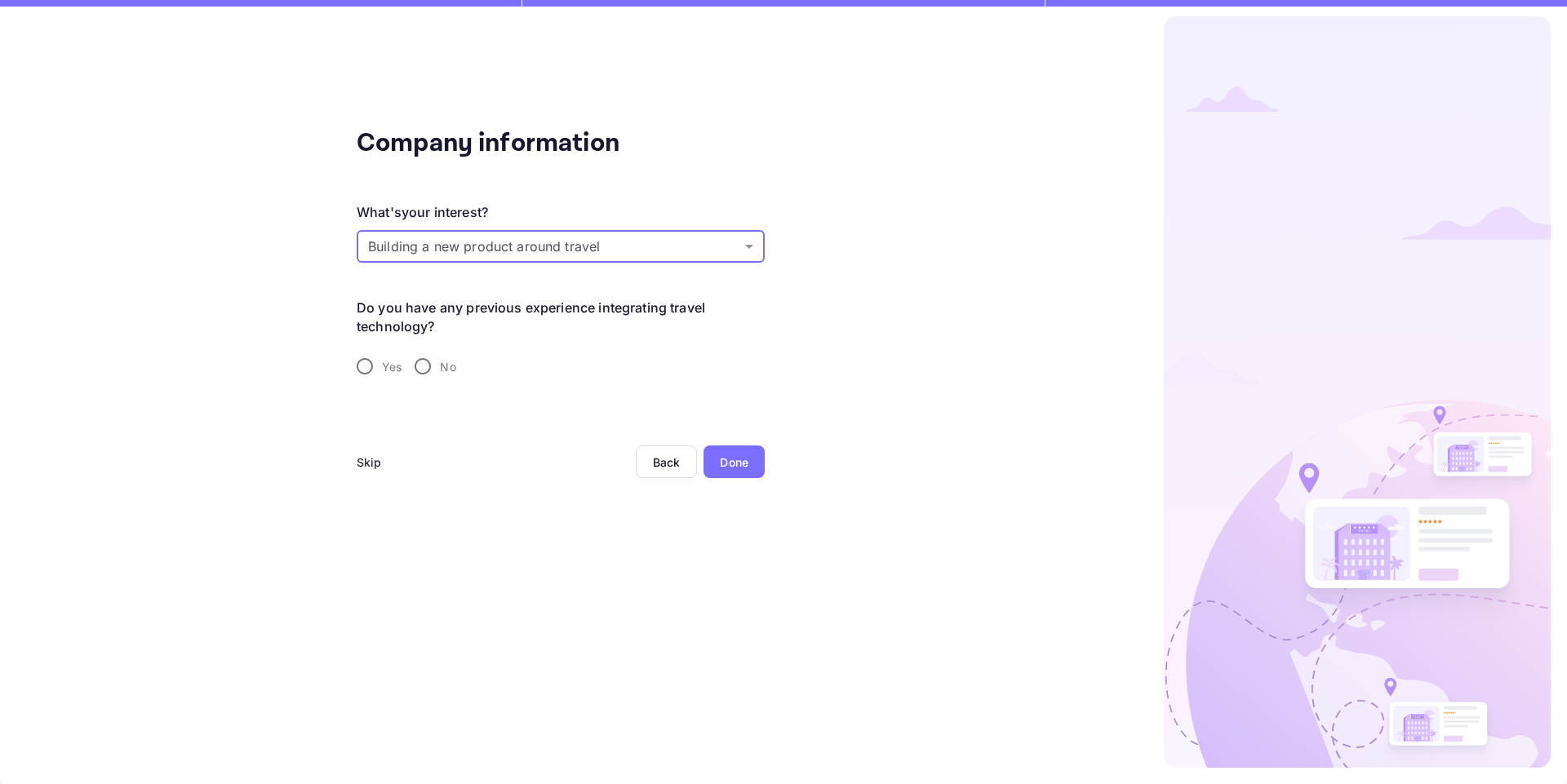
click at [418, 369] on input "No" at bounding box center [422, 366] width 34 height 34
radio input "true"
click at [730, 473] on div "Done" at bounding box center [733, 461] width 61 height 33
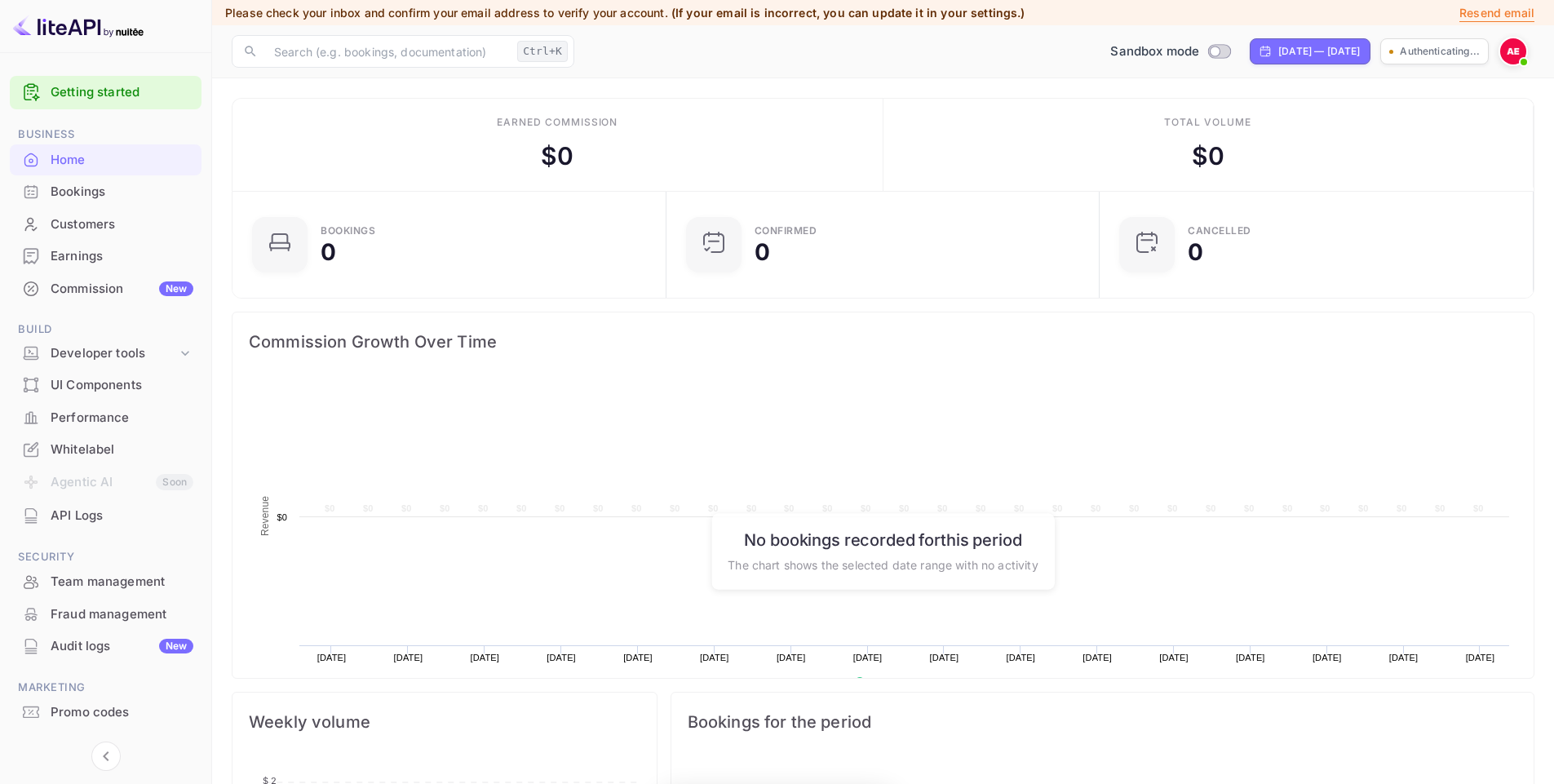
scroll to position [253, 411]
